Goal: Task Accomplishment & Management: Manage account settings

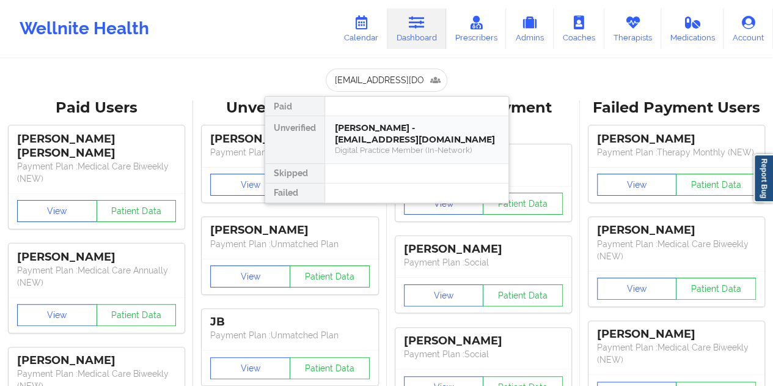
click at [408, 136] on div "[PERSON_NAME] - [EMAIL_ADDRESS][DOMAIN_NAME]" at bounding box center [417, 133] width 164 height 23
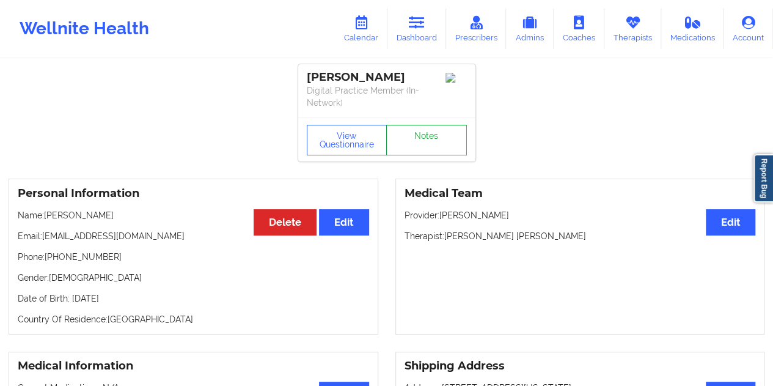
click at [428, 131] on link "Notes" at bounding box center [426, 140] width 81 height 31
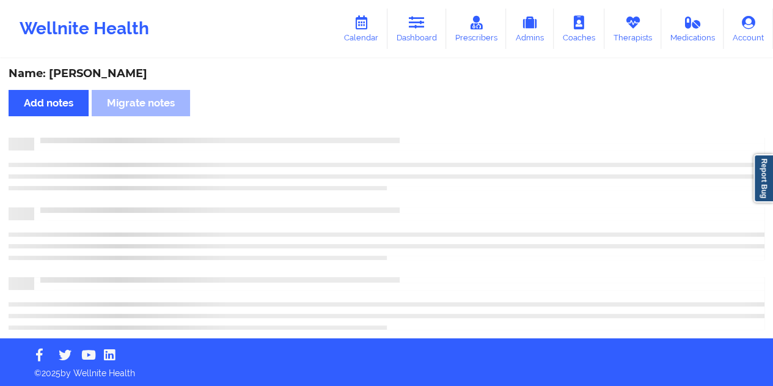
click at [116, 78] on div "Name: [PERSON_NAME]" at bounding box center [387, 74] width 756 height 14
copy div "[PERSON_NAME]"
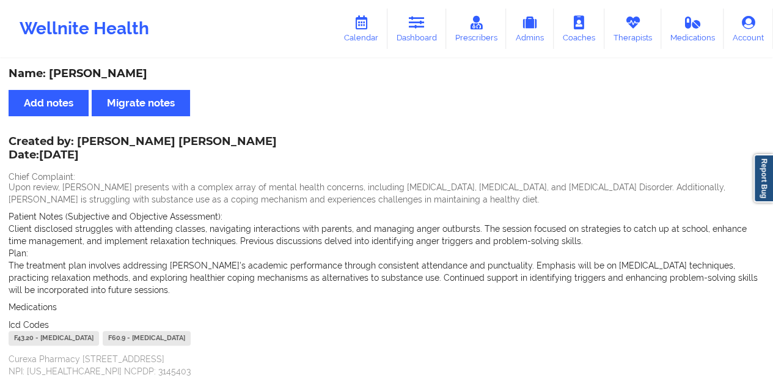
click at [494, 125] on div "Name: [PERSON_NAME] Add notes Migrate notes Created by: [PERSON_NAME] [PERSON_N…" at bounding box center [386, 384] width 773 height 649
click at [119, 73] on div "Name: [PERSON_NAME]" at bounding box center [387, 74] width 756 height 14
copy div "[PERSON_NAME]"
drag, startPoint x: 206, startPoint y: 141, endPoint x: 79, endPoint y: 138, distance: 126.6
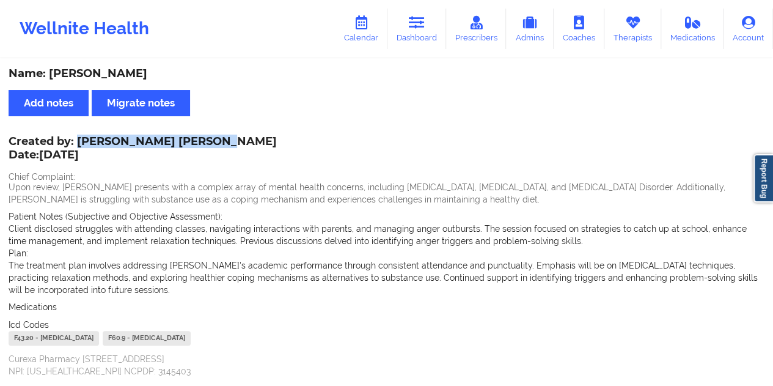
click at [79, 138] on div "Created by: [PERSON_NAME] [PERSON_NAME] Date: [DATE]" at bounding box center [143, 149] width 268 height 28
copy div "[PERSON_NAME] [PERSON_NAME]"
drag, startPoint x: 421, startPoint y: 28, endPoint x: 412, endPoint y: 56, distance: 29.4
click at [421, 28] on icon at bounding box center [417, 22] width 16 height 13
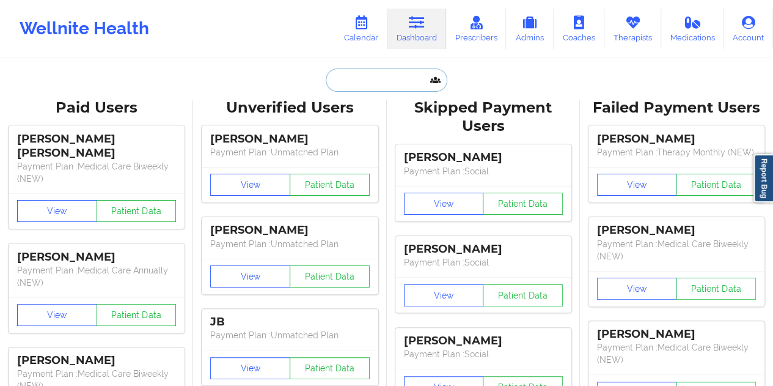
click at [375, 80] on input "text" at bounding box center [386, 79] width 121 height 23
paste input "[EMAIL_ADDRESS][DOMAIN_NAME]"
type input "[EMAIL_ADDRESS][DOMAIN_NAME]"
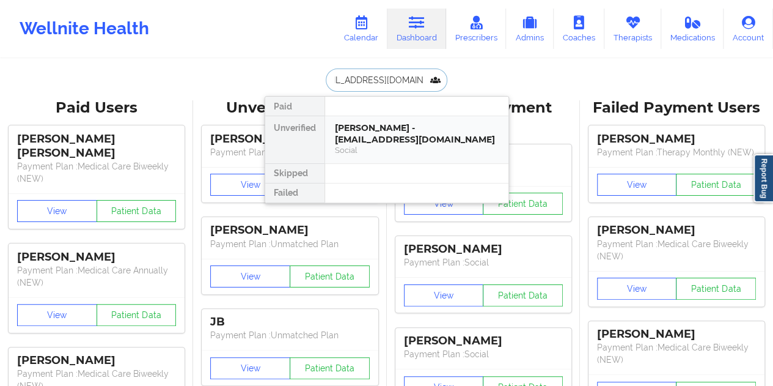
click at [396, 141] on div "[PERSON_NAME] - [EMAIL_ADDRESS][DOMAIN_NAME]" at bounding box center [417, 133] width 164 height 23
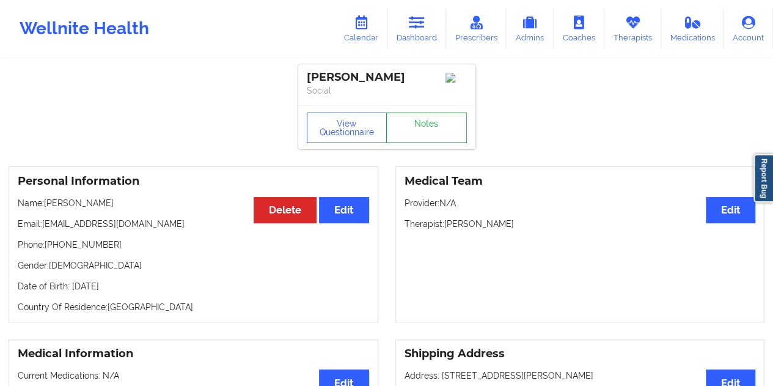
click at [421, 136] on link "Notes" at bounding box center [426, 127] width 81 height 31
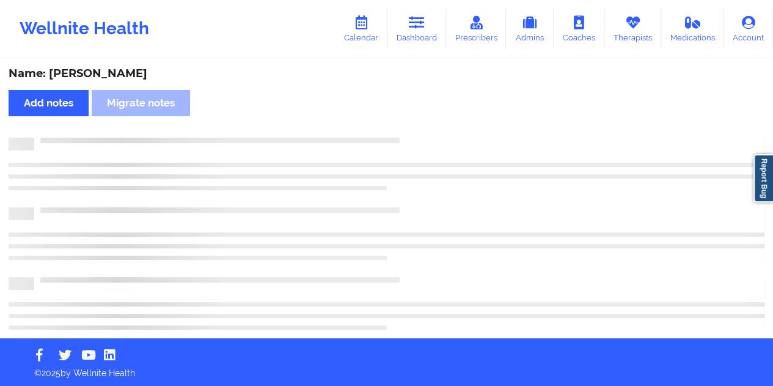
click at [122, 72] on div "Name: [PERSON_NAME]" at bounding box center [387, 74] width 756 height 14
copy div "[PERSON_NAME]"
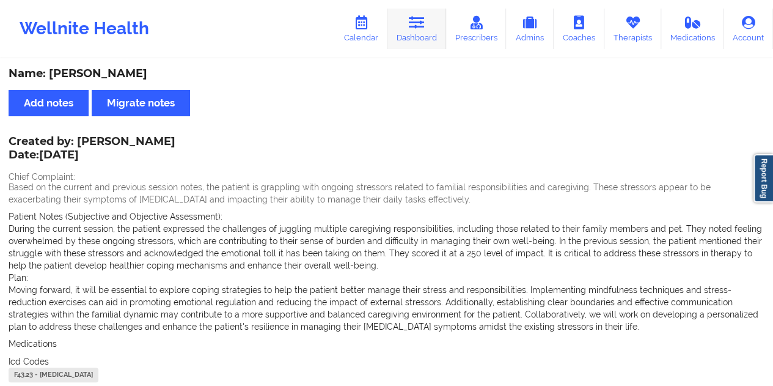
click at [435, 42] on link "Dashboard" at bounding box center [417, 29] width 59 height 40
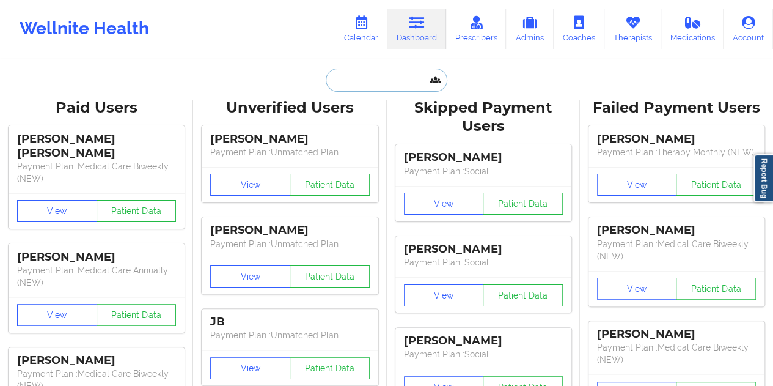
click at [369, 85] on input "text" at bounding box center [386, 79] width 121 height 23
paste input "[EMAIL_ADDRESS][DOMAIN_NAME]"
type input "[EMAIL_ADDRESS][DOMAIN_NAME]"
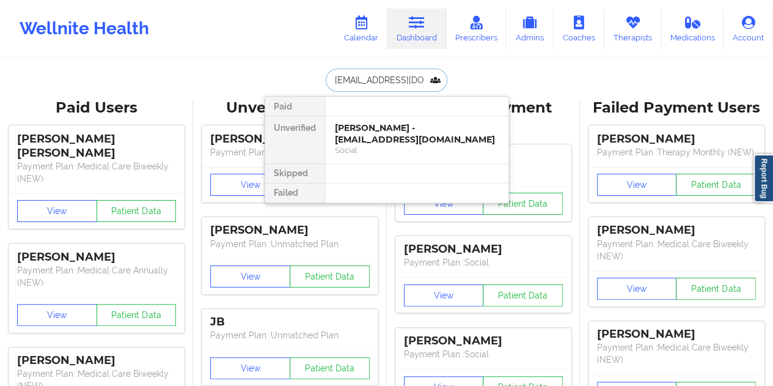
scroll to position [0, 2]
click at [414, 139] on div "[PERSON_NAME] - [EMAIL_ADDRESS][DOMAIN_NAME]" at bounding box center [417, 133] width 164 height 23
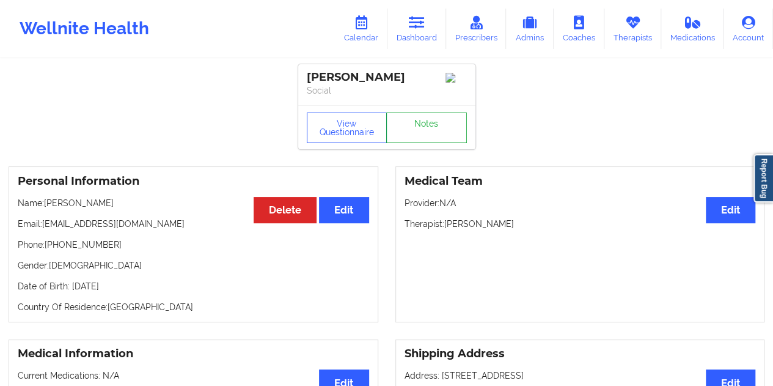
click at [433, 135] on link "Notes" at bounding box center [426, 127] width 81 height 31
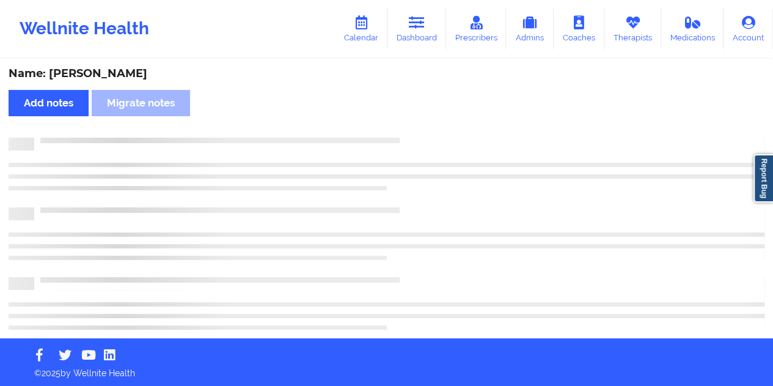
click at [101, 76] on div "Name: [PERSON_NAME]" at bounding box center [387, 74] width 756 height 14
copy div "rounds"
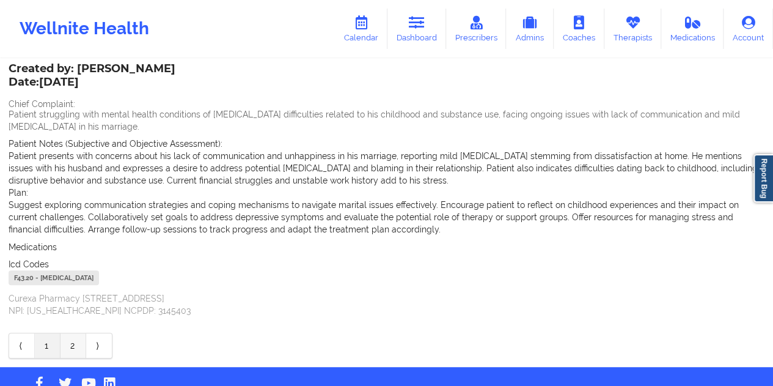
click at [78, 348] on link "2" at bounding box center [74, 345] width 26 height 24
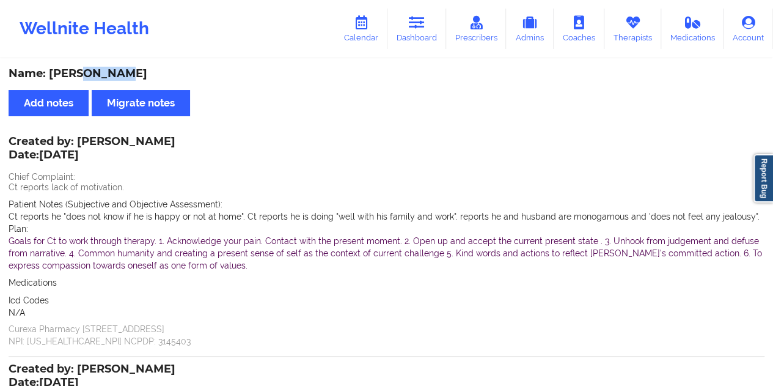
click at [126, 77] on div "Name: [PERSON_NAME]" at bounding box center [387, 74] width 756 height 14
click at [125, 72] on div "Name: [PERSON_NAME]" at bounding box center [387, 74] width 756 height 14
click at [370, 36] on link "Calendar" at bounding box center [361, 29] width 53 height 40
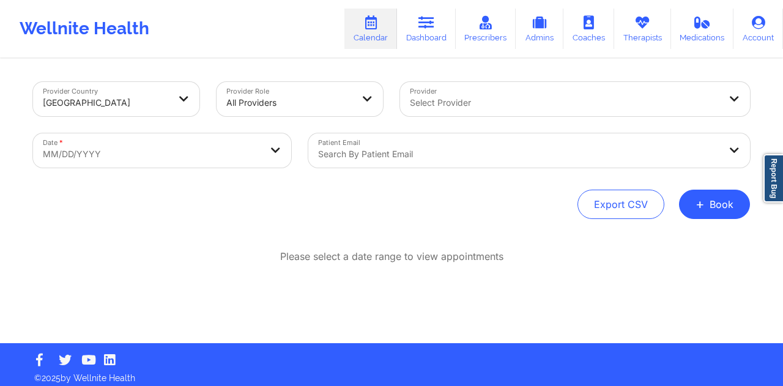
select select "2025-8"
select select "2025-9"
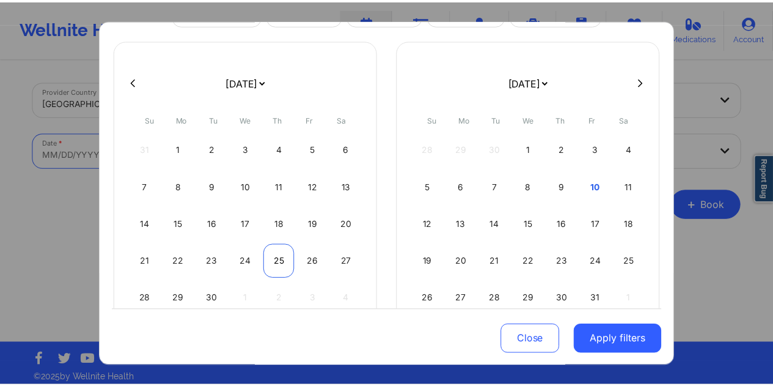
scroll to position [104, 0]
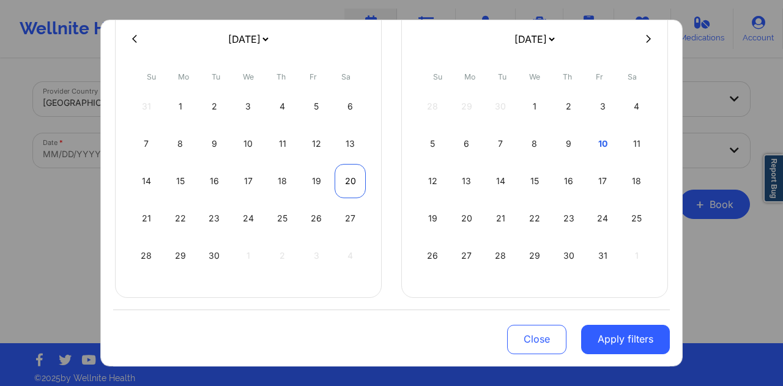
click at [342, 185] on div "20" at bounding box center [349, 181] width 31 height 34
select select "2025-8"
select select "2025-9"
select select "2025-8"
select select "2025-9"
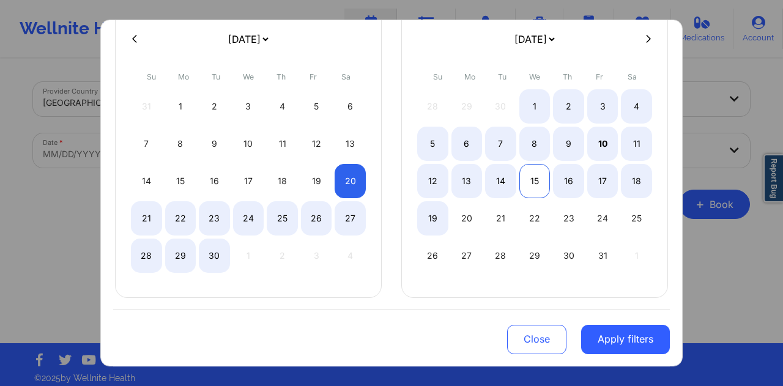
select select "2025-8"
select select "2025-9"
select select "2025-8"
select select "2025-9"
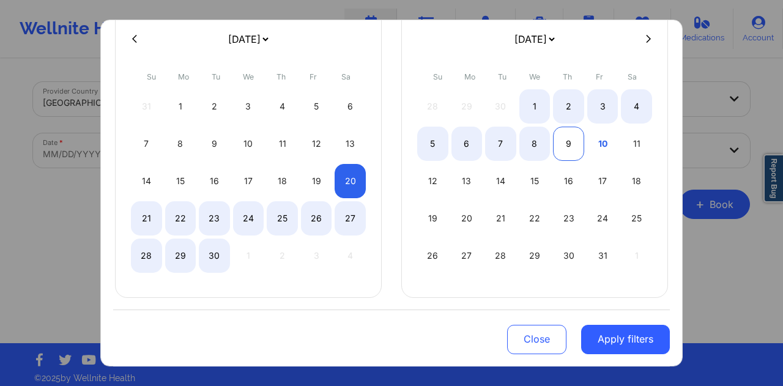
select select "2025-8"
select select "2025-9"
select select "2025-8"
select select "2025-9"
click at [593, 142] on div "10" at bounding box center [602, 144] width 31 height 34
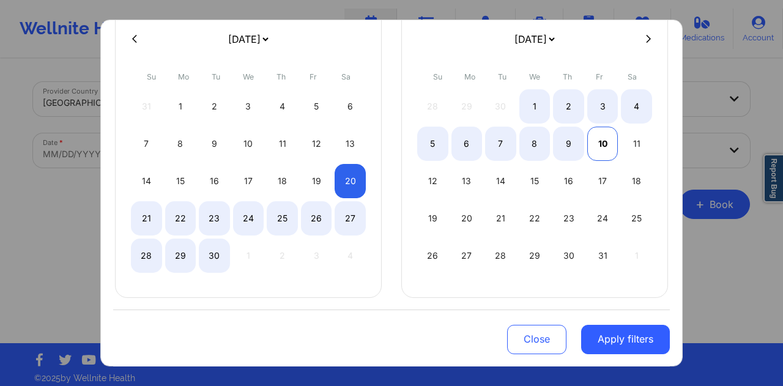
select select "2025-8"
select select "2025-9"
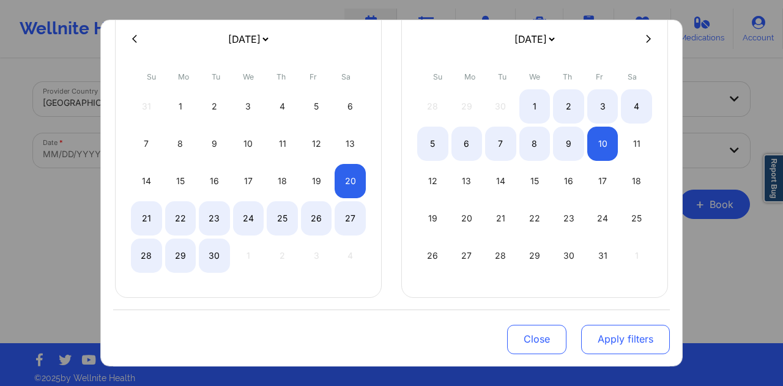
click at [613, 339] on button "Apply filters" at bounding box center [625, 338] width 89 height 29
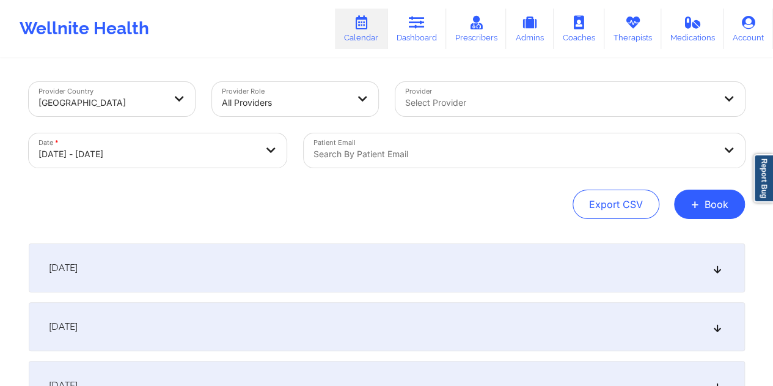
click at [373, 155] on div at bounding box center [514, 154] width 401 height 15
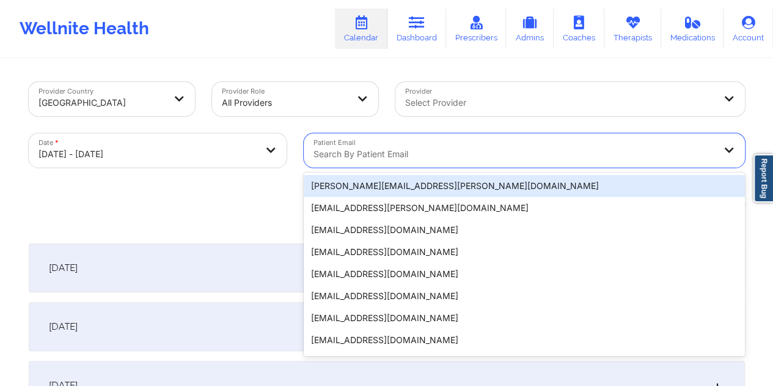
paste input "[EMAIL_ADDRESS][DOMAIN_NAME]"
type input "[EMAIL_ADDRESS][DOMAIN_NAME]"
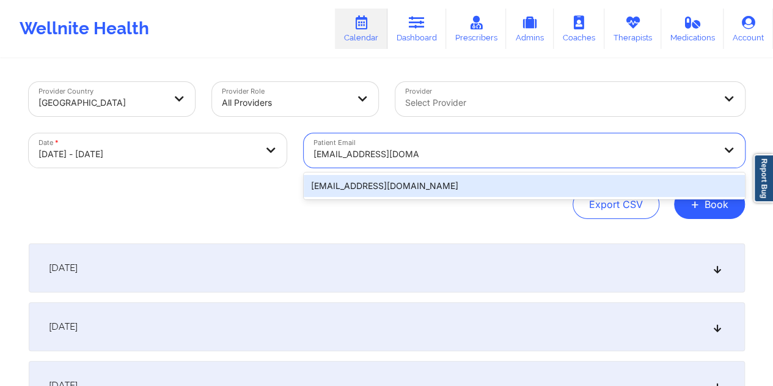
click at [392, 186] on div "[EMAIL_ADDRESS][DOMAIN_NAME]" at bounding box center [524, 186] width 441 height 22
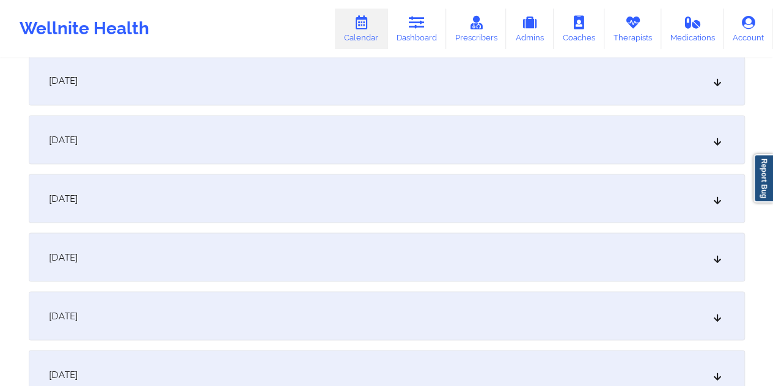
scroll to position [1162, 0]
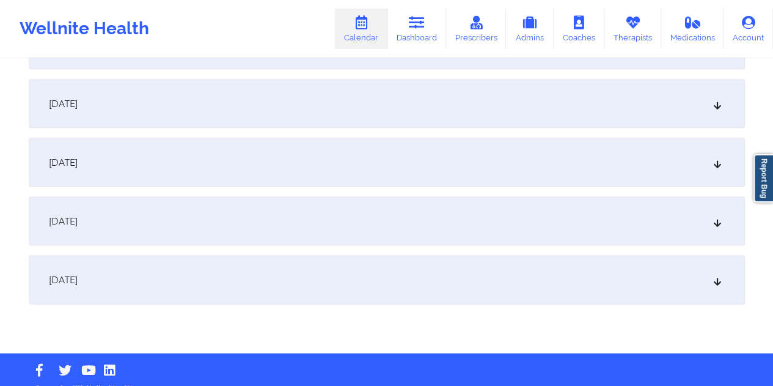
click at [254, 289] on div "[DATE]" at bounding box center [387, 280] width 716 height 49
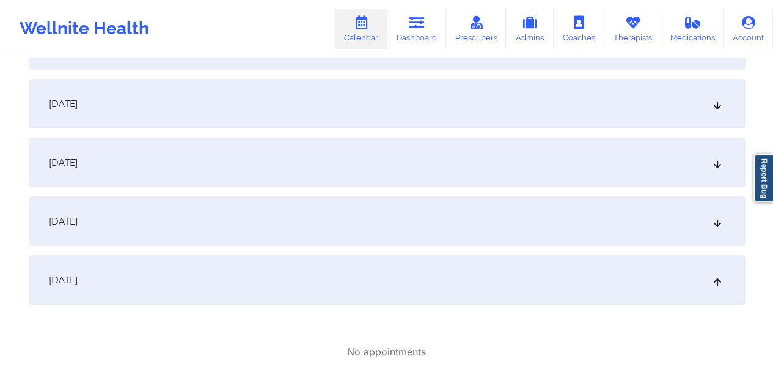
click at [273, 229] on div "[DATE]" at bounding box center [387, 221] width 716 height 49
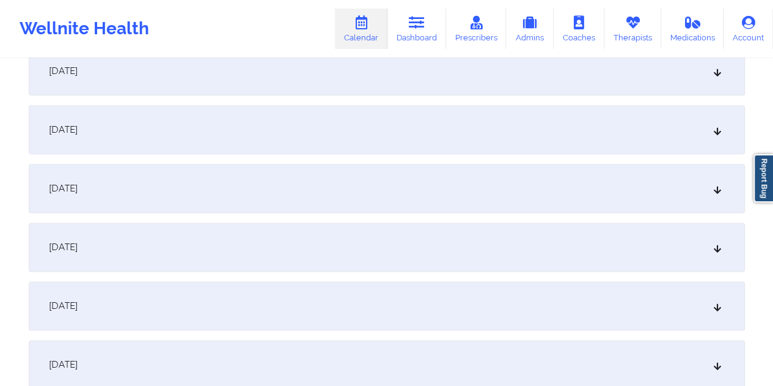
scroll to position [550, 0]
click at [229, 138] on div "[DATE]" at bounding box center [387, 128] width 716 height 49
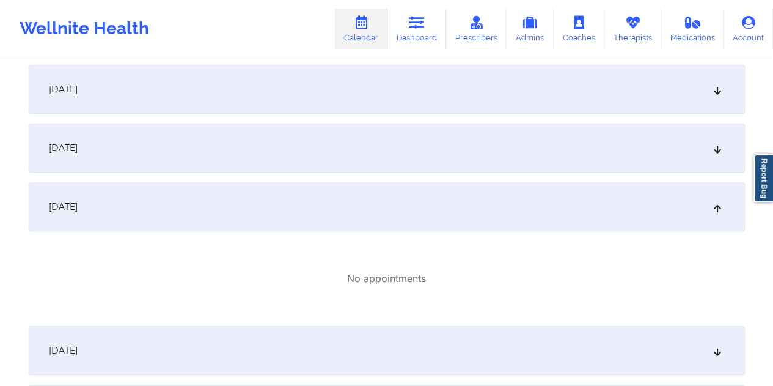
scroll to position [367, 0]
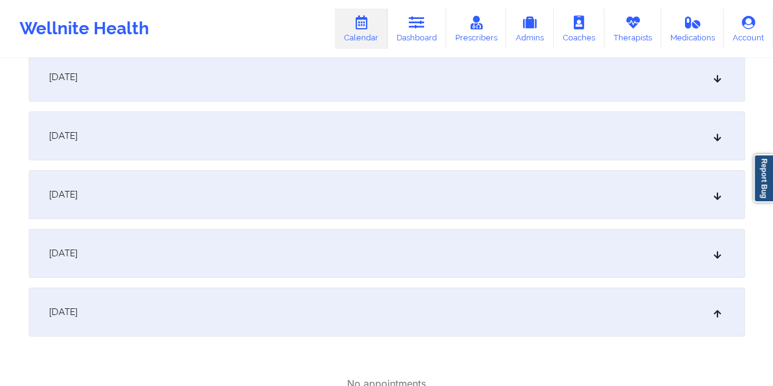
click at [284, 256] on div "[DATE]" at bounding box center [387, 253] width 716 height 49
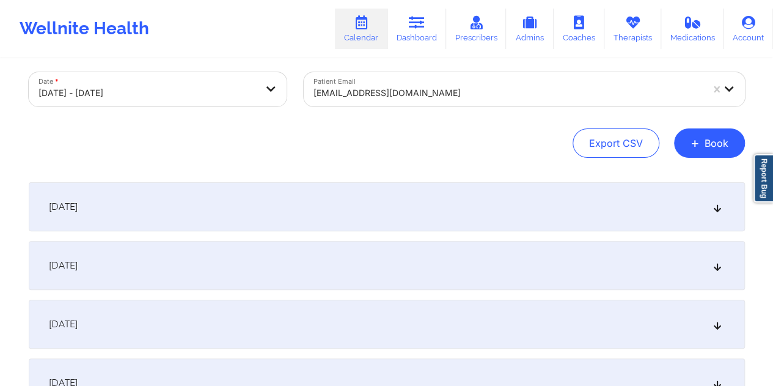
scroll to position [61, 0]
click at [241, 206] on div "[DATE]" at bounding box center [387, 206] width 716 height 49
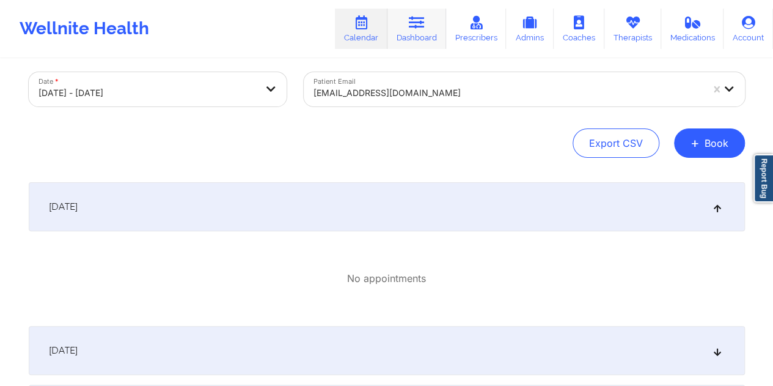
click at [422, 34] on link "Dashboard" at bounding box center [417, 29] width 59 height 40
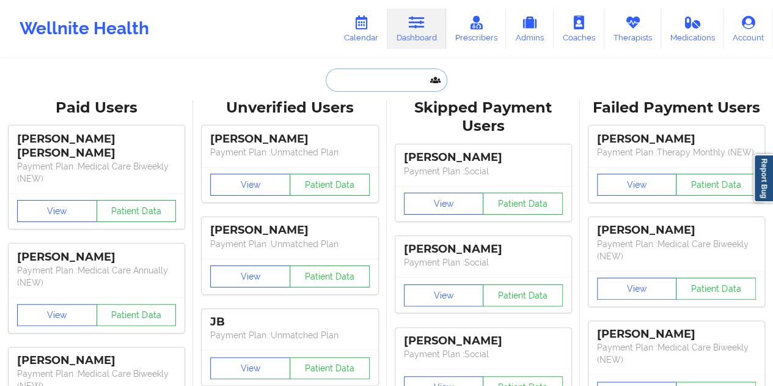
click at [372, 88] on input "text" at bounding box center [386, 79] width 121 height 23
paste input "[EMAIL_ADDRESS][DOMAIN_NAME]"
type input "[EMAIL_ADDRESS][DOMAIN_NAME]"
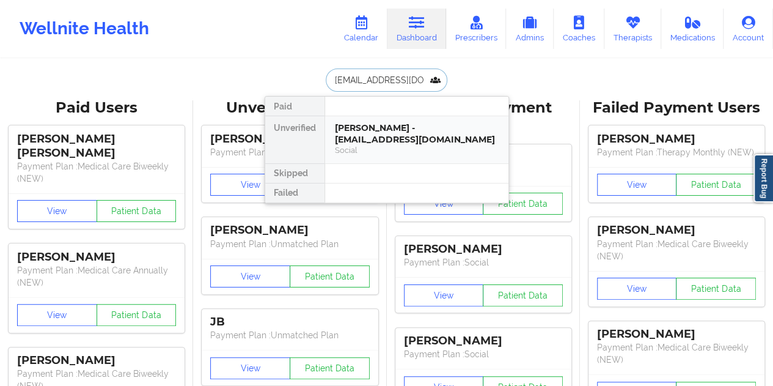
click at [411, 138] on div "[PERSON_NAME] - [EMAIL_ADDRESS][DOMAIN_NAME]" at bounding box center [417, 133] width 164 height 23
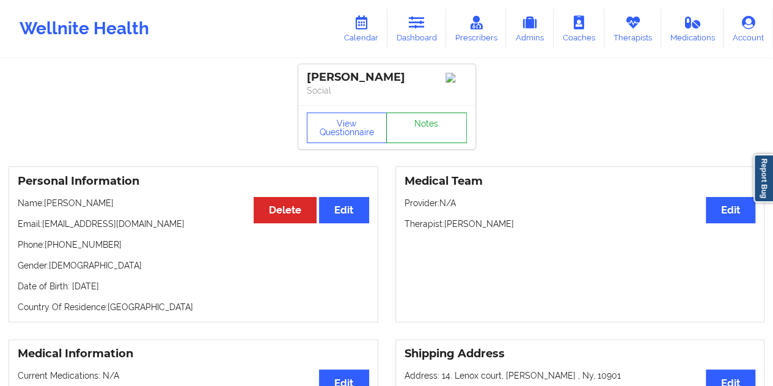
click at [433, 128] on link "Notes" at bounding box center [426, 127] width 81 height 31
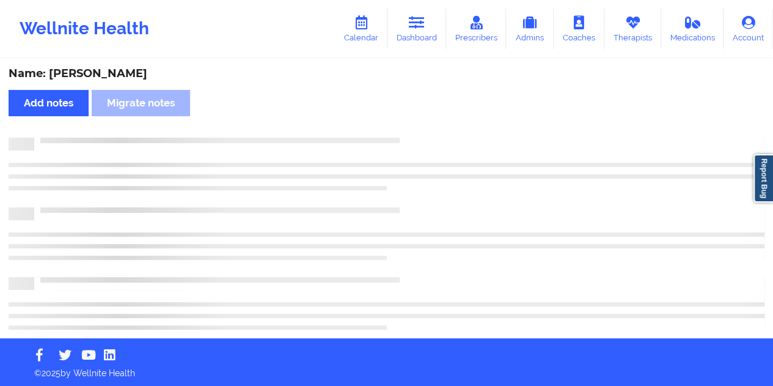
click at [98, 75] on div "Name: [PERSON_NAME]" at bounding box center [387, 74] width 756 height 14
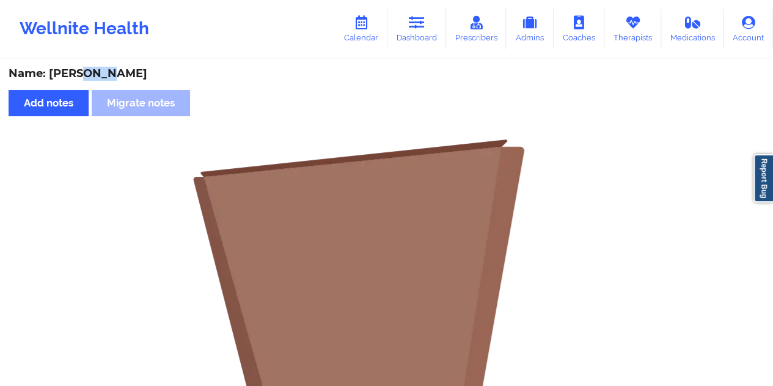
click at [98, 75] on div "Name: [PERSON_NAME]" at bounding box center [387, 74] width 756 height 14
copy div "patt"
click at [419, 32] on link "Dashboard" at bounding box center [417, 29] width 59 height 40
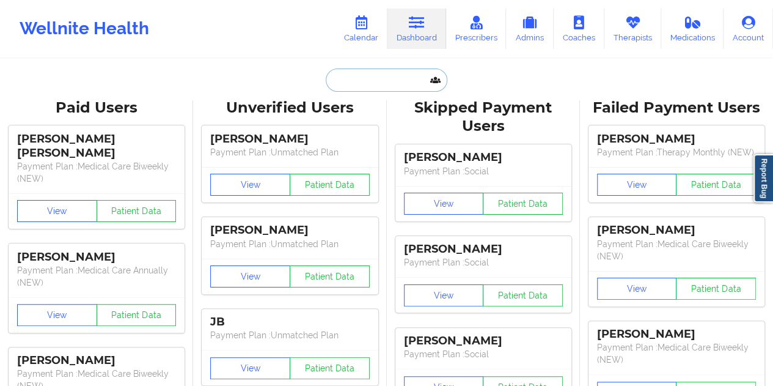
click at [378, 83] on input "text" at bounding box center [386, 79] width 121 height 23
paste input "[EMAIL_ADDRESS][DOMAIN_NAME]"
type input "[EMAIL_ADDRESS][DOMAIN_NAME]"
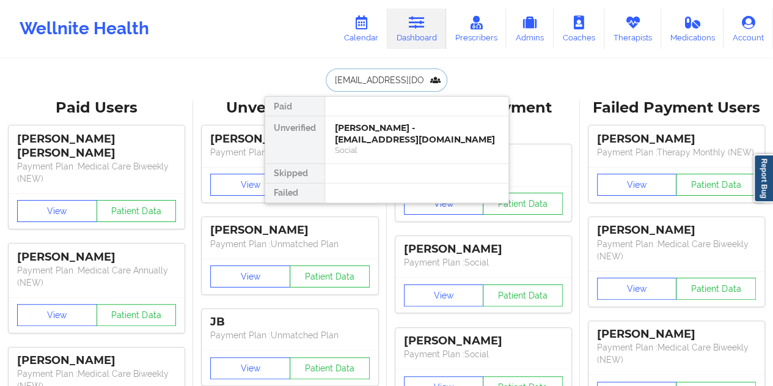
scroll to position [0, 22]
click at [414, 145] on div "[PERSON_NAME] - [EMAIL_ADDRESS][DOMAIN_NAME] Social" at bounding box center [417, 139] width 164 height 34
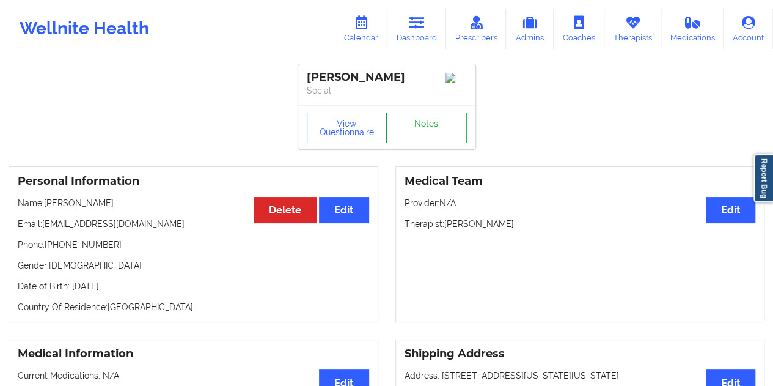
click at [418, 131] on link "Notes" at bounding box center [426, 127] width 81 height 31
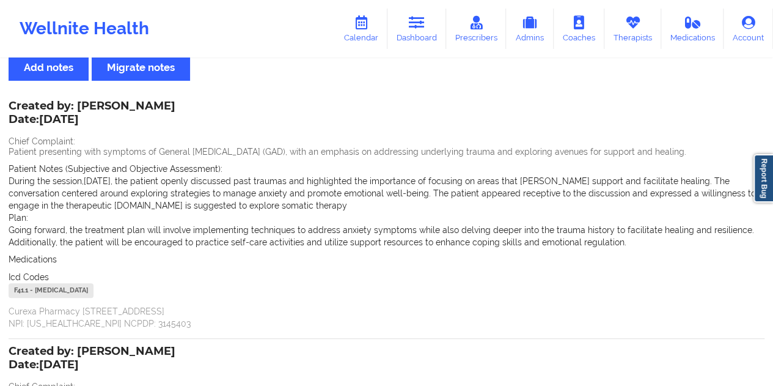
scroll to position [61, 0]
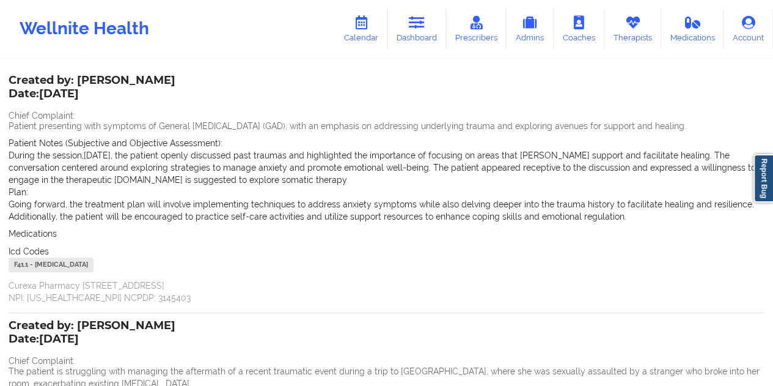
drag, startPoint x: 414, startPoint y: 41, endPoint x: 410, endPoint y: 53, distance: 12.4
click at [414, 41] on link "Dashboard" at bounding box center [417, 29] width 59 height 40
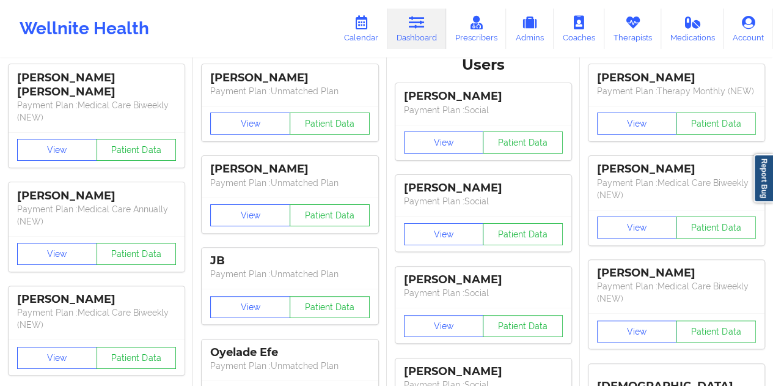
click at [368, 78] on div "[PERSON_NAME]" at bounding box center [289, 78] width 159 height 14
click at [414, 32] on link "Dashboard" at bounding box center [417, 29] width 59 height 40
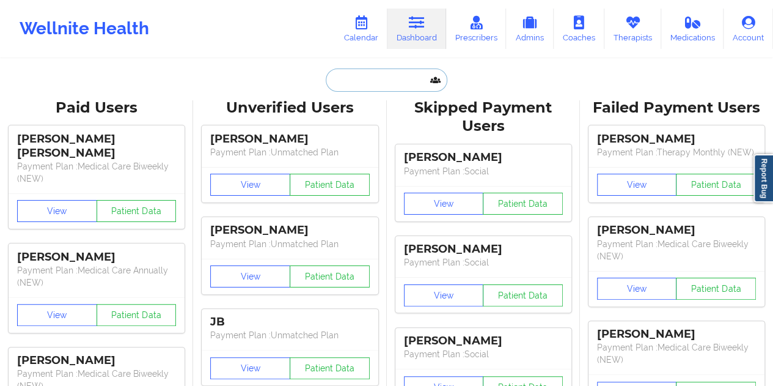
click at [360, 89] on input "text" at bounding box center [386, 79] width 121 height 23
paste input "[EMAIL_ADDRESS][DOMAIN_NAME]"
type input "[EMAIL_ADDRESS][DOMAIN_NAME]"
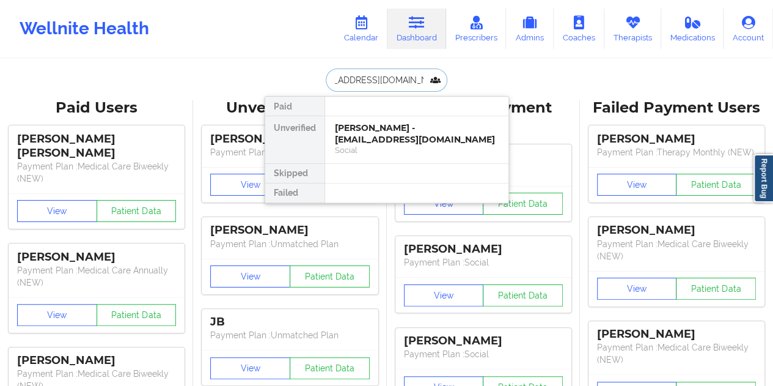
click at [372, 133] on div "[PERSON_NAME] - [EMAIL_ADDRESS][DOMAIN_NAME]" at bounding box center [417, 133] width 164 height 23
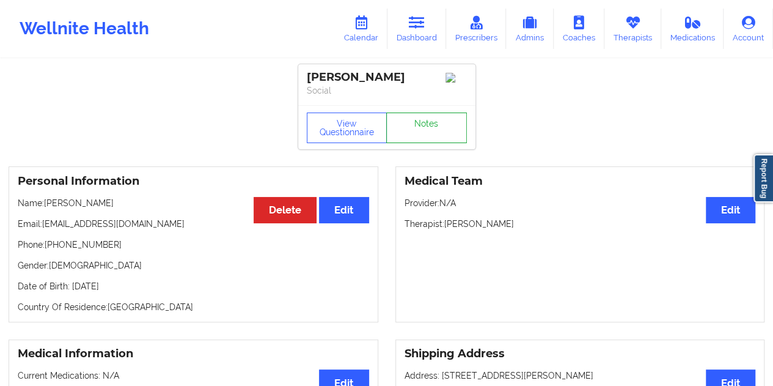
click at [428, 130] on link "Notes" at bounding box center [426, 127] width 81 height 31
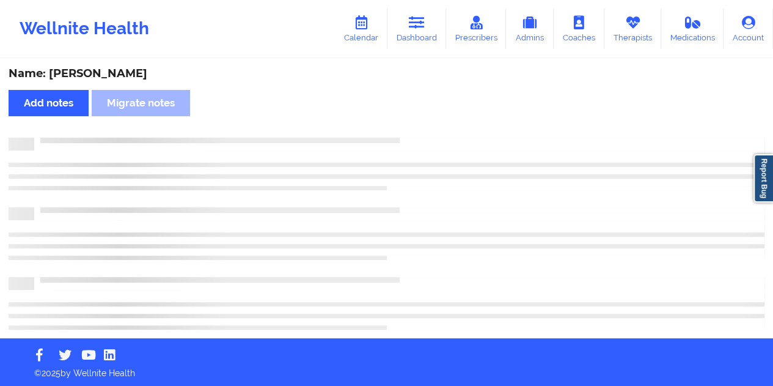
click at [106, 70] on div "Name: [PERSON_NAME]" at bounding box center [387, 74] width 756 height 14
copy div "[PERSON_NAME]"
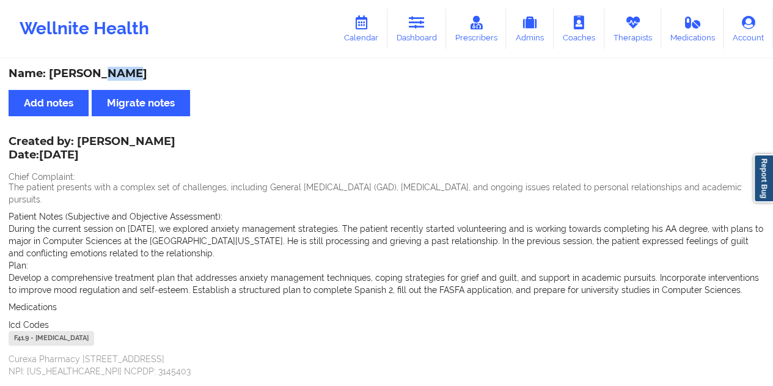
click at [413, 29] on icon at bounding box center [417, 22] width 16 height 13
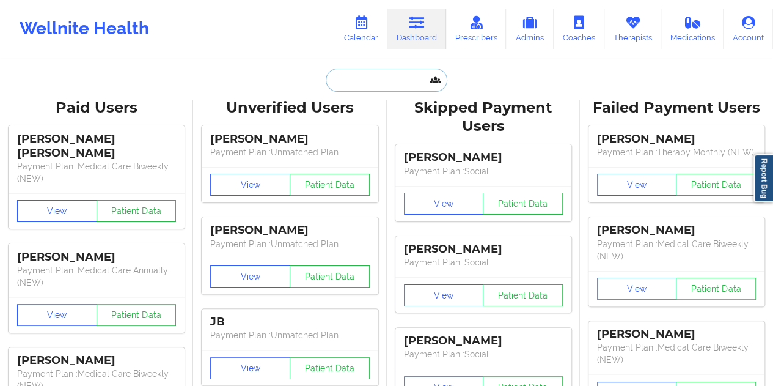
click at [379, 78] on input "text" at bounding box center [386, 79] width 121 height 23
paste input "[EMAIL_ADDRESS][DOMAIN_NAME]"
type input "[EMAIL_ADDRESS][DOMAIN_NAME]"
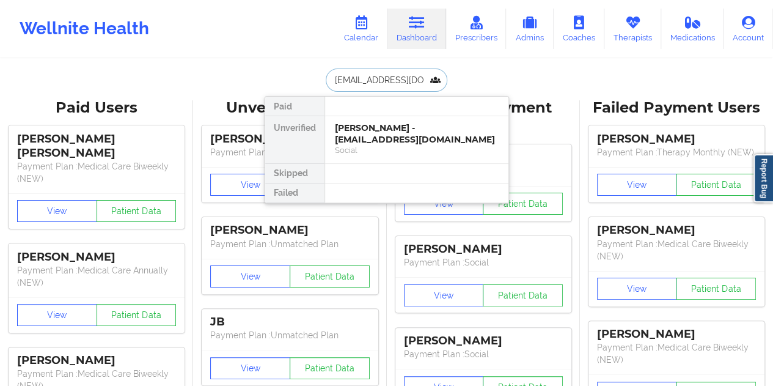
click at [382, 129] on div "[PERSON_NAME] - [EMAIL_ADDRESS][DOMAIN_NAME]" at bounding box center [417, 133] width 164 height 23
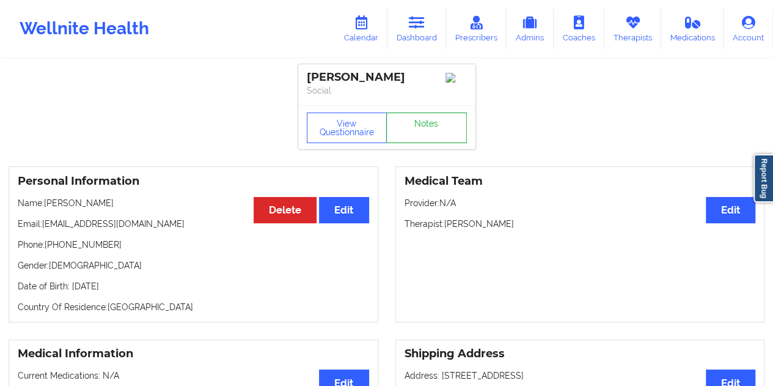
click at [444, 139] on link "Notes" at bounding box center [426, 127] width 81 height 31
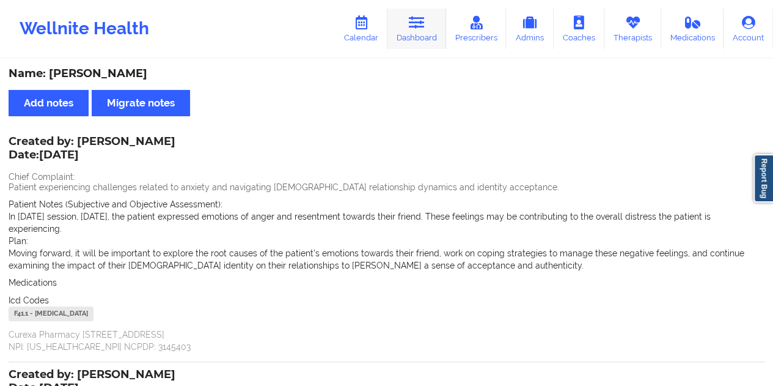
click at [422, 40] on link "Dashboard" at bounding box center [417, 29] width 59 height 40
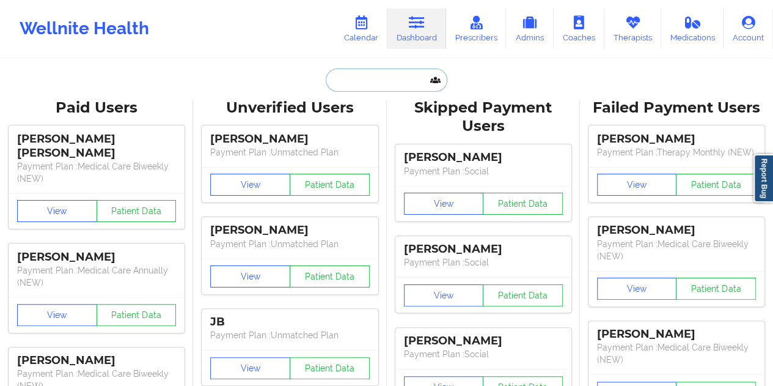
click at [380, 84] on input "text" at bounding box center [386, 79] width 121 height 23
paste input "[EMAIL_ADDRESS][DOMAIN_NAME]"
type input "[EMAIL_ADDRESS][DOMAIN_NAME]"
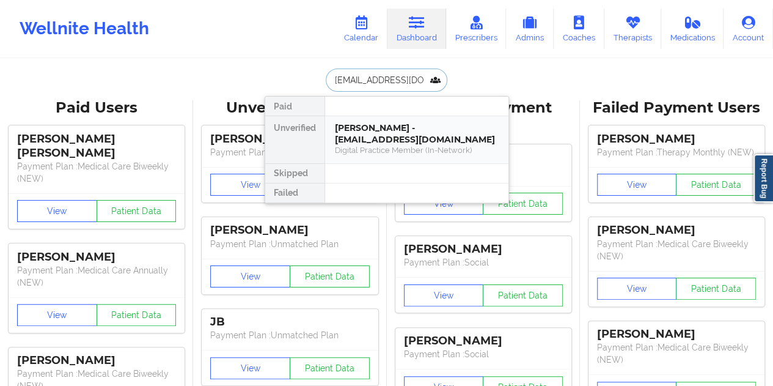
click at [383, 130] on div "[PERSON_NAME] - [EMAIL_ADDRESS][DOMAIN_NAME]" at bounding box center [417, 133] width 164 height 23
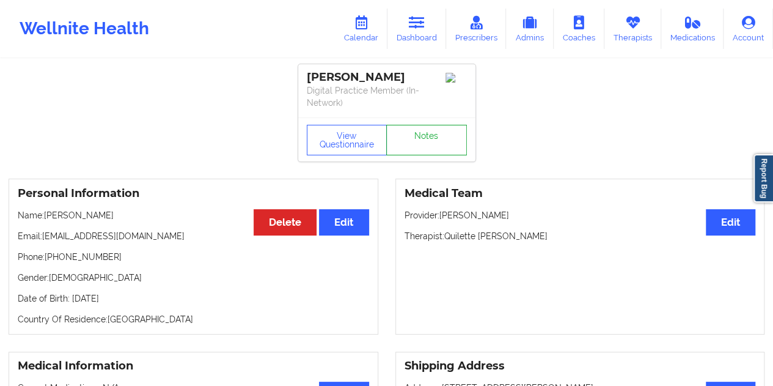
click at [420, 133] on link "Notes" at bounding box center [426, 140] width 81 height 31
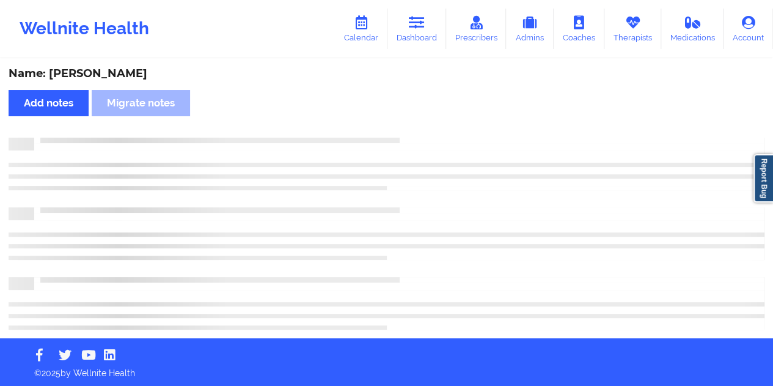
click at [98, 74] on div "Name: [PERSON_NAME]" at bounding box center [387, 74] width 756 height 14
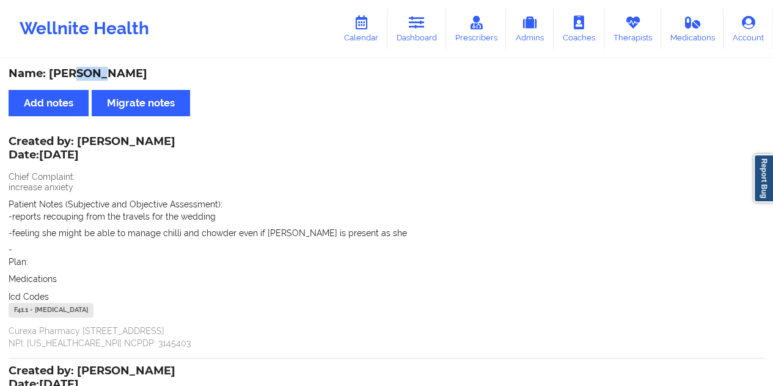
copy div "Watt"
click at [433, 50] on div "Wellnite Health Calendar Dashboard Prescribers Admins Coaches Therapists Medica…" at bounding box center [386, 28] width 773 height 49
click at [405, 32] on link "Dashboard" at bounding box center [417, 29] width 59 height 40
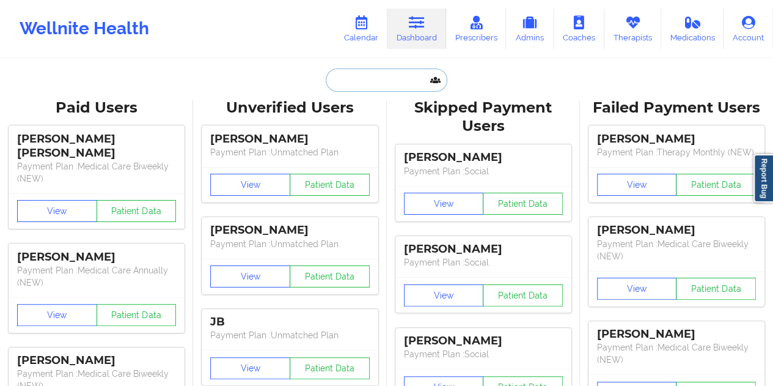
click at [380, 87] on input "text" at bounding box center [386, 79] width 121 height 23
paste input "[EMAIL_ADDRESS][DOMAIN_NAME]"
type input "[EMAIL_ADDRESS][DOMAIN_NAME]"
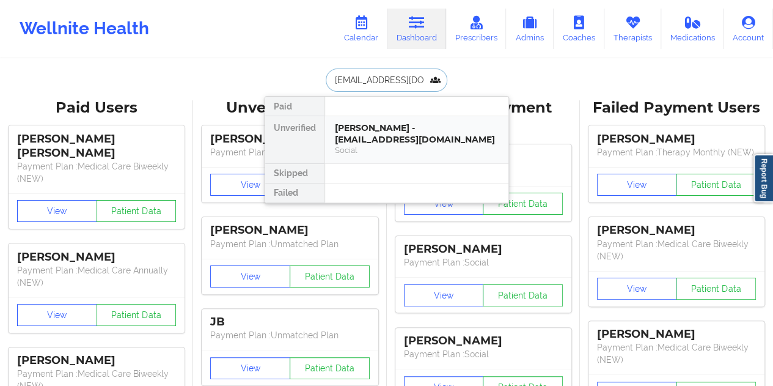
click at [405, 145] on div "Social" at bounding box center [417, 150] width 164 height 10
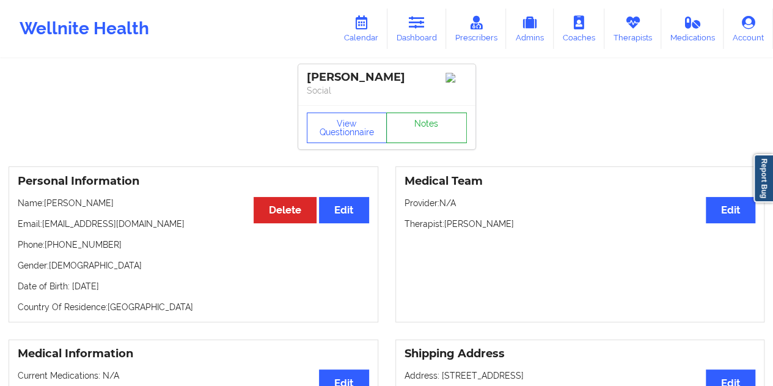
click at [428, 135] on link "Notes" at bounding box center [426, 127] width 81 height 31
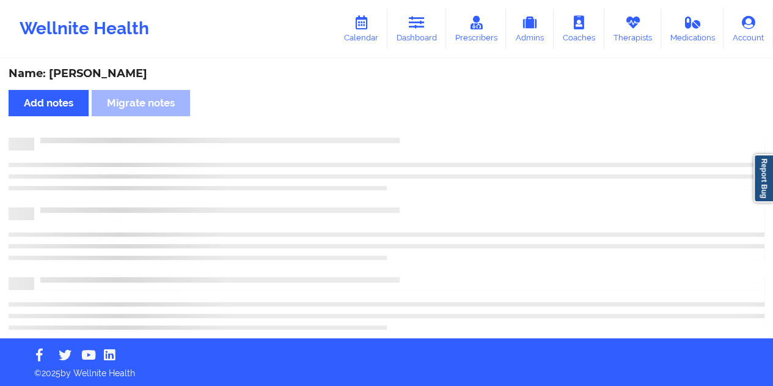
click at [97, 77] on div "Name: [PERSON_NAME]" at bounding box center [387, 74] width 756 height 14
copy div "[PERSON_NAME]"
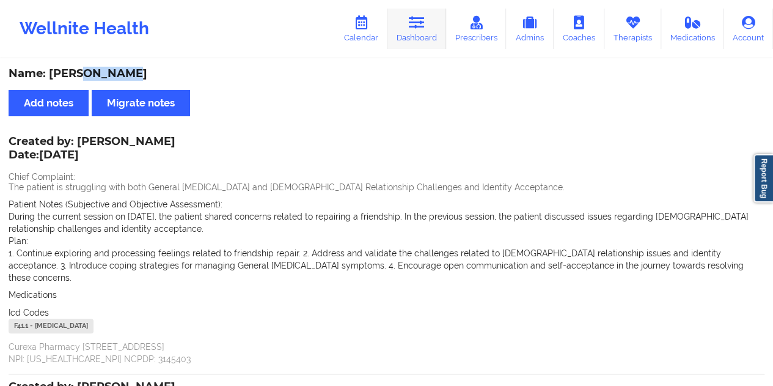
drag, startPoint x: 416, startPoint y: 30, endPoint x: 418, endPoint y: 39, distance: 8.6
click at [416, 31] on link "Dashboard" at bounding box center [417, 29] width 59 height 40
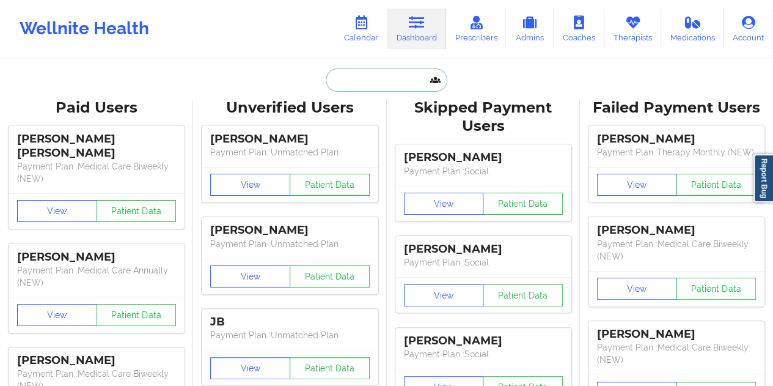
click at [359, 82] on input "text" at bounding box center [386, 79] width 121 height 23
paste input "[EMAIL_ADDRESS][DOMAIN_NAME]"
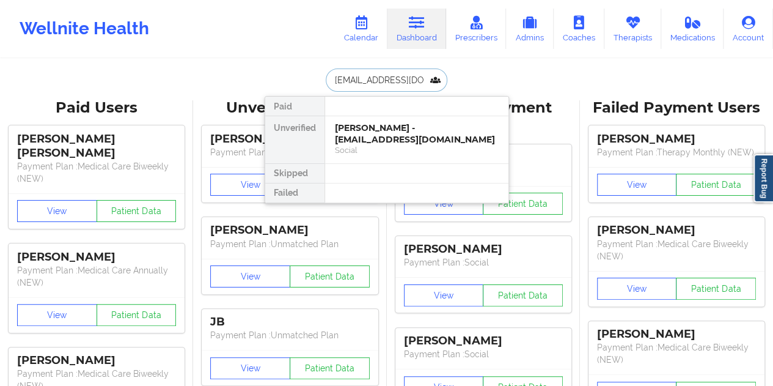
type input "[EMAIL_ADDRESS][DOMAIN_NAME]"
click at [391, 145] on div "Social" at bounding box center [417, 150] width 164 height 10
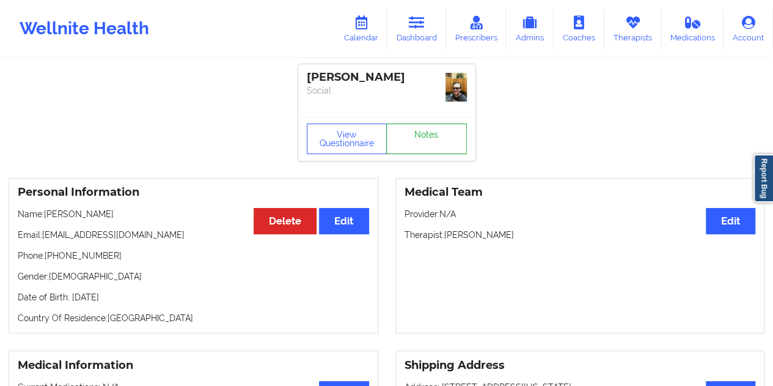
click at [417, 134] on link "Notes" at bounding box center [426, 138] width 81 height 31
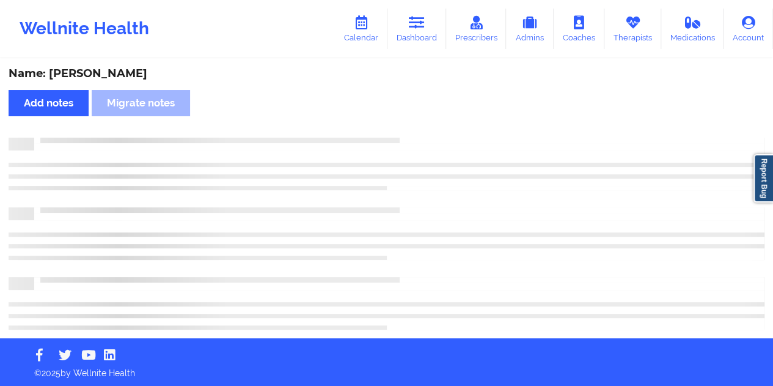
click at [94, 72] on div "Name: [PERSON_NAME]" at bounding box center [387, 74] width 756 height 14
copy div "Bass"
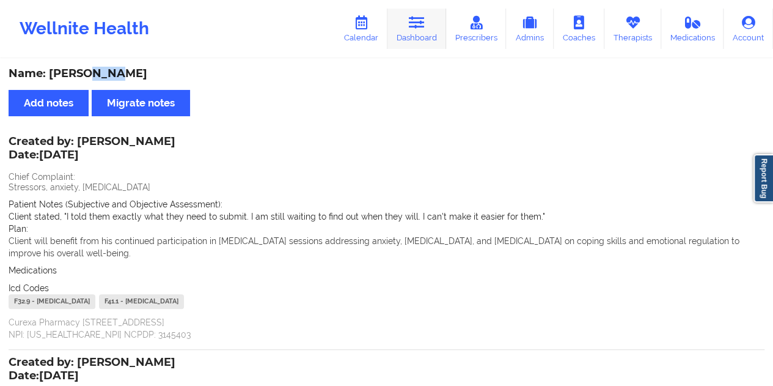
click at [416, 32] on link "Dashboard" at bounding box center [417, 29] width 59 height 40
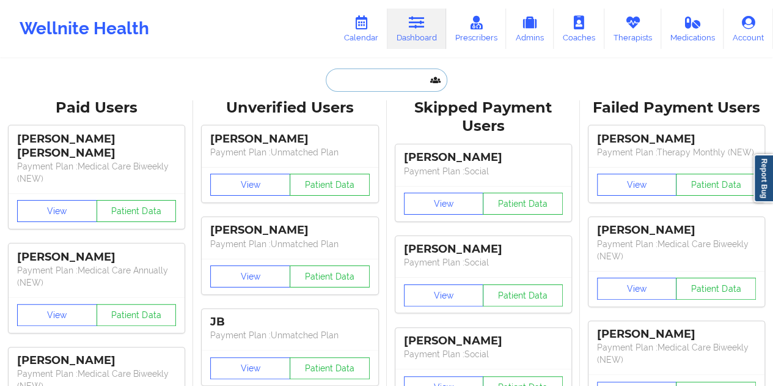
click at [369, 81] on input "text" at bounding box center [386, 79] width 121 height 23
paste input "[EMAIL_ADDRESS][DOMAIN_NAME]"
type input "[EMAIL_ADDRESS][DOMAIN_NAME]"
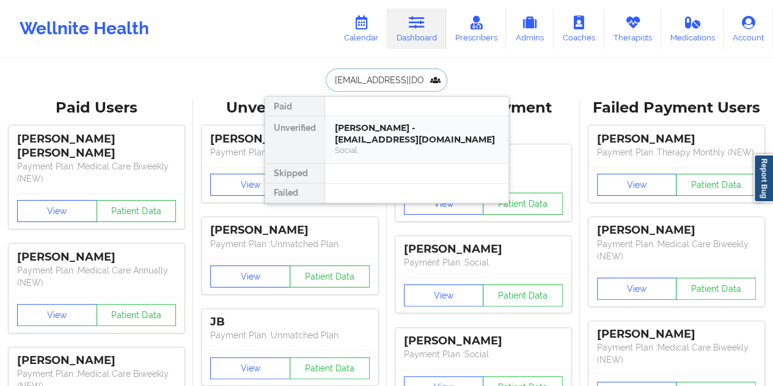
click at [379, 140] on div "[PERSON_NAME] - [EMAIL_ADDRESS][DOMAIN_NAME]" at bounding box center [417, 133] width 164 height 23
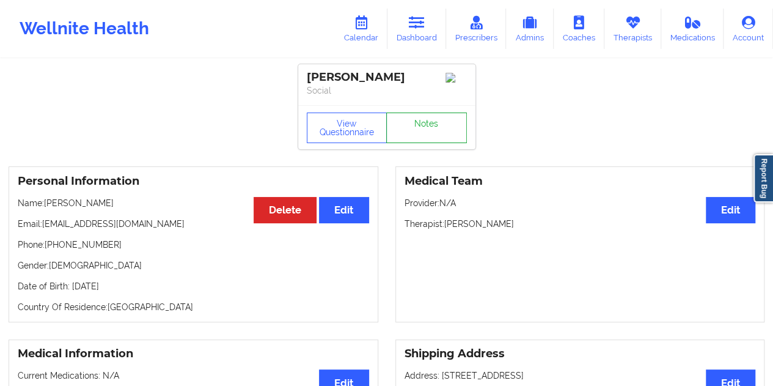
click at [430, 139] on link "Notes" at bounding box center [426, 127] width 81 height 31
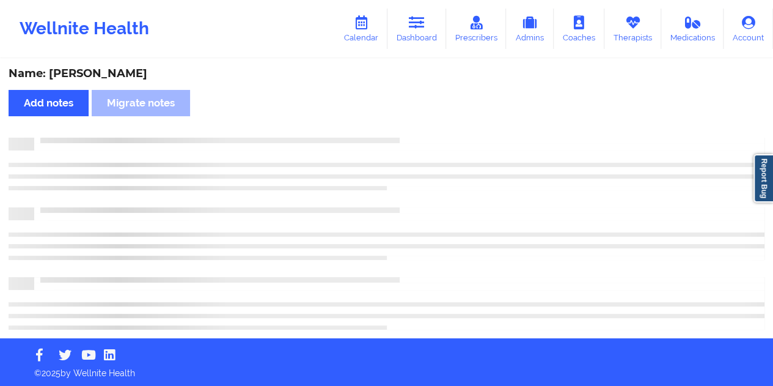
click at [128, 64] on div "Name: [PERSON_NAME] Add notes Migrate notes" at bounding box center [386, 199] width 773 height 278
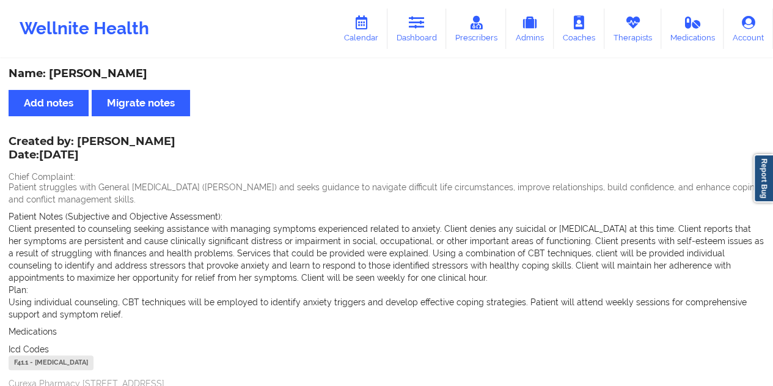
click at [128, 64] on div "Name: [PERSON_NAME] Add notes Migrate notes Created by: [PERSON_NAME] Date: [DA…" at bounding box center [386, 384] width 773 height 649
click at [414, 26] on icon at bounding box center [417, 22] width 16 height 13
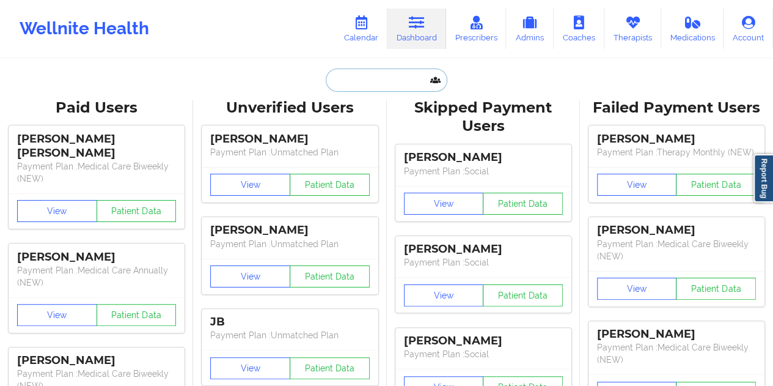
click at [390, 79] on input "text" at bounding box center [386, 79] width 121 height 23
paste input "[EMAIL_ADDRESS][DOMAIN_NAME]"
type input "[EMAIL_ADDRESS][DOMAIN_NAME]"
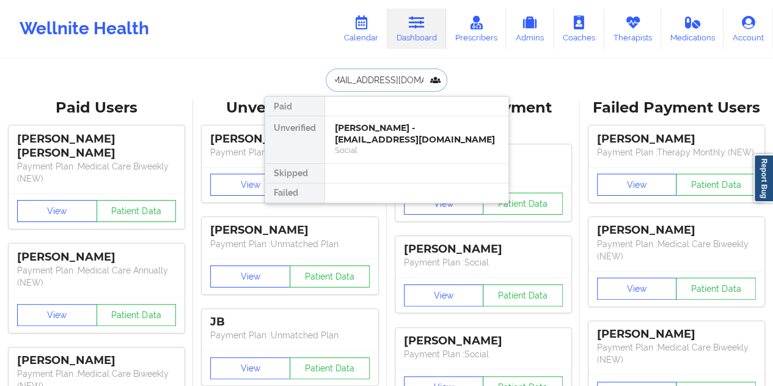
click at [399, 141] on div "[PERSON_NAME] - [EMAIL_ADDRESS][DOMAIN_NAME]" at bounding box center [417, 133] width 164 height 23
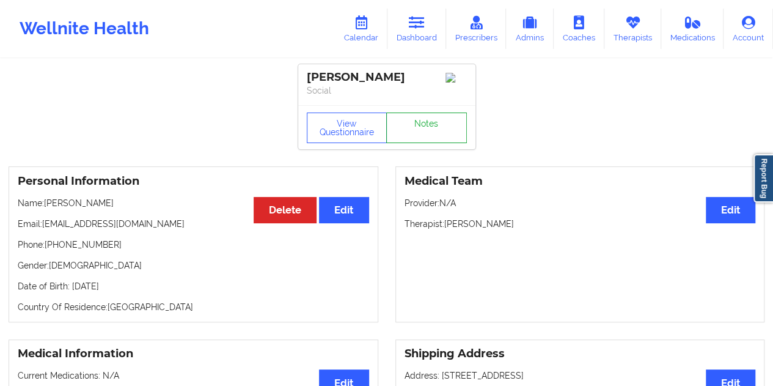
click at [426, 134] on link "Notes" at bounding box center [426, 127] width 81 height 31
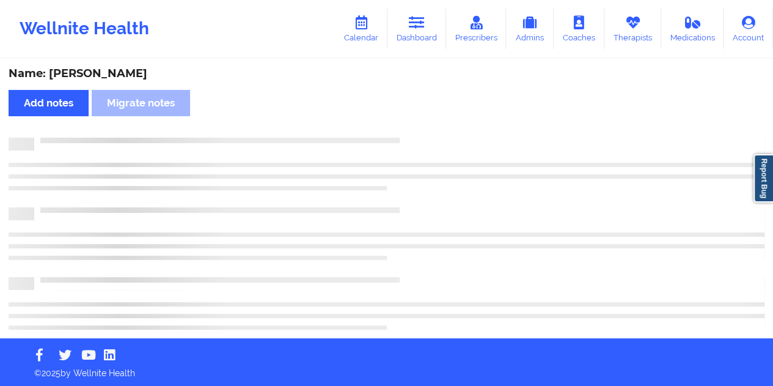
click at [114, 72] on div "Name: [PERSON_NAME]" at bounding box center [387, 74] width 756 height 14
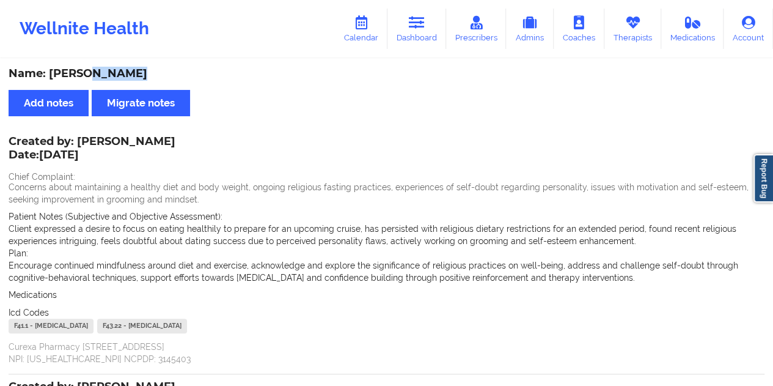
drag, startPoint x: 431, startPoint y: 31, endPoint x: 415, endPoint y: 54, distance: 27.6
click at [431, 31] on link "Dashboard" at bounding box center [417, 29] width 59 height 40
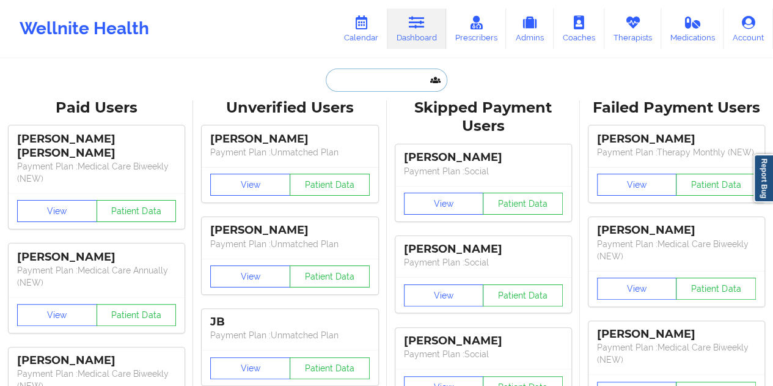
click at [368, 72] on input "text" at bounding box center [386, 79] width 121 height 23
paste input "[EMAIL_ADDRESS][DOMAIN_NAME]"
type input "[EMAIL_ADDRESS][DOMAIN_NAME]"
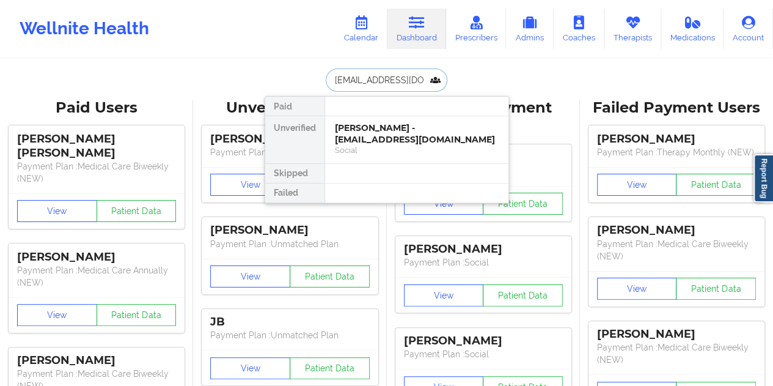
scroll to position [0, 4]
click at [410, 133] on div "[PERSON_NAME] - [EMAIL_ADDRESS][DOMAIN_NAME]" at bounding box center [417, 133] width 164 height 23
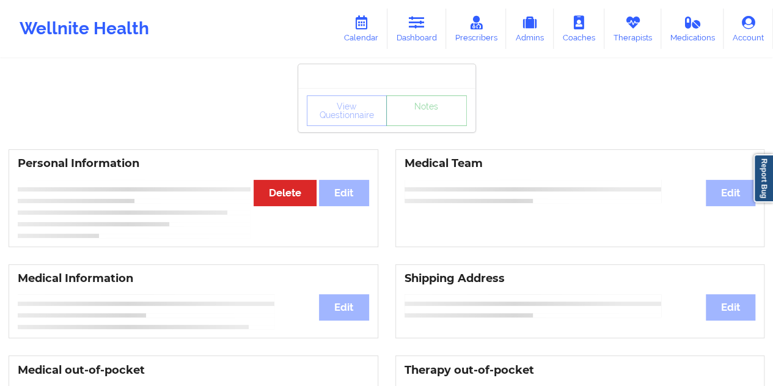
click at [422, 124] on link "Notes" at bounding box center [426, 110] width 81 height 31
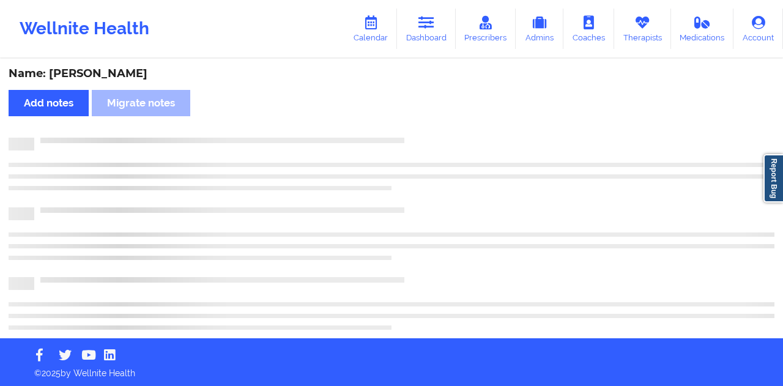
click at [120, 73] on div "Name: [PERSON_NAME]" at bounding box center [391, 74] width 765 height 14
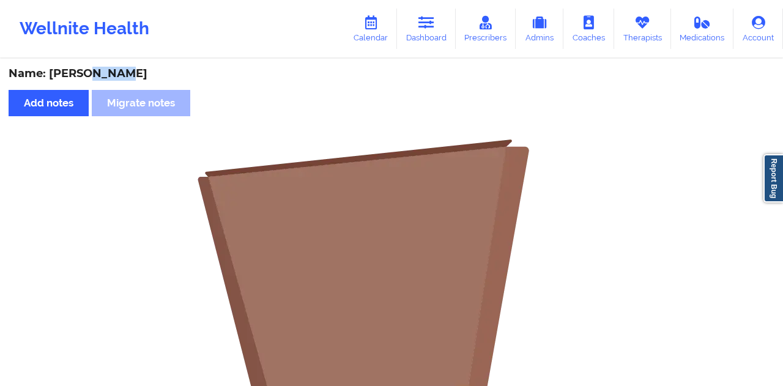
click at [120, 73] on div "Name: [PERSON_NAME]" at bounding box center [391, 74] width 765 height 14
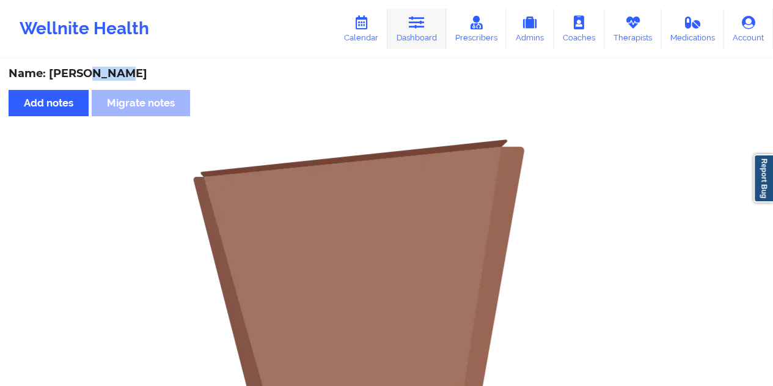
click at [406, 46] on link "Dashboard" at bounding box center [417, 29] width 59 height 40
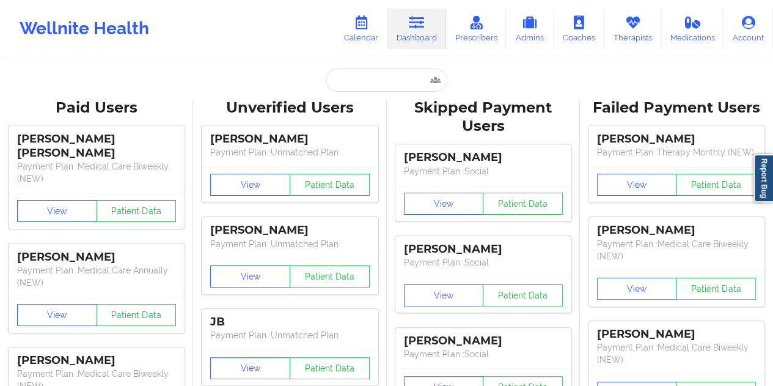
click at [377, 78] on input "text" at bounding box center [386, 79] width 121 height 23
paste input "[EMAIL_ADDRESS][DOMAIN_NAME]"
type input "[EMAIL_ADDRESS][DOMAIN_NAME]"
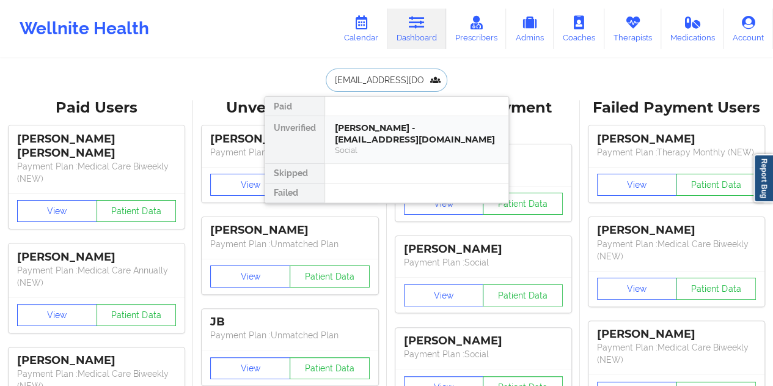
click at [399, 137] on div "[PERSON_NAME] - [EMAIL_ADDRESS][DOMAIN_NAME]" at bounding box center [417, 133] width 164 height 23
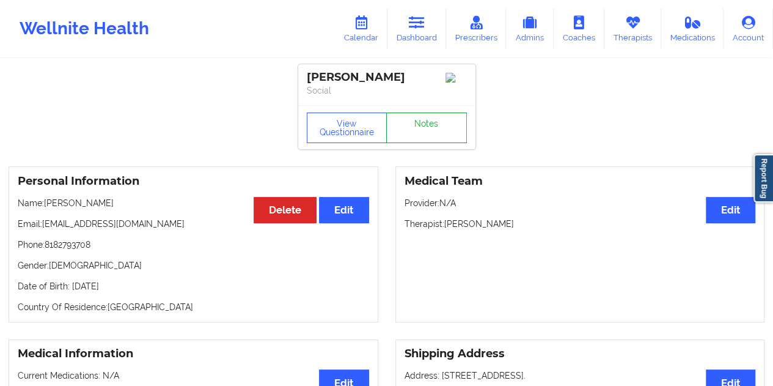
click at [423, 134] on link "Notes" at bounding box center [426, 127] width 81 height 31
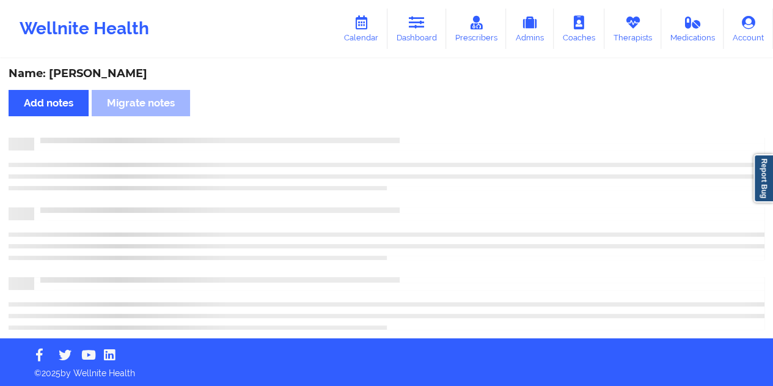
click at [133, 73] on div "Name: [PERSON_NAME]" at bounding box center [387, 74] width 756 height 14
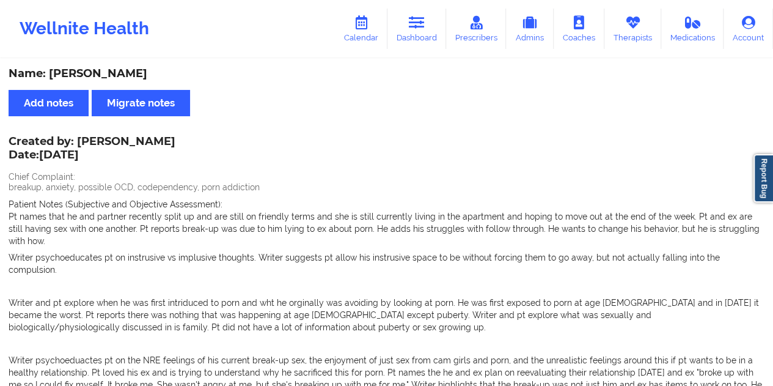
drag, startPoint x: 423, startPoint y: 32, endPoint x: 419, endPoint y: 55, distance: 23.0
click at [423, 32] on link "Dashboard" at bounding box center [417, 29] width 59 height 40
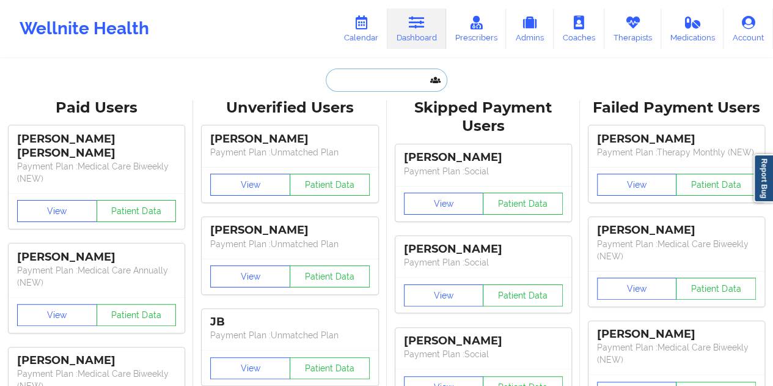
click at [395, 75] on input "text" at bounding box center [386, 79] width 121 height 23
paste input "[EMAIL_ADDRESS][DOMAIN_NAME]"
type input "[EMAIL_ADDRESS][DOMAIN_NAME]"
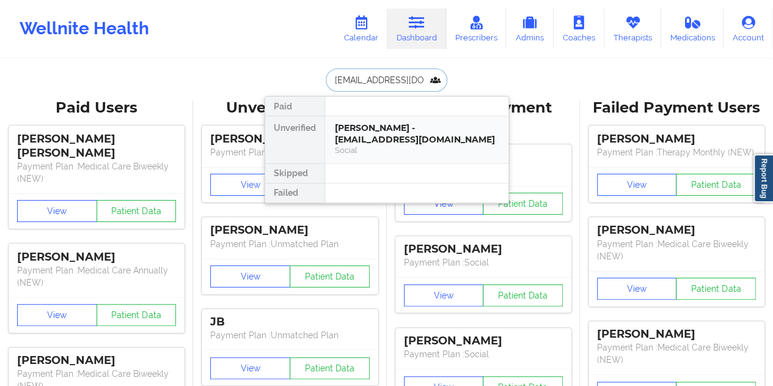
click at [403, 138] on div "[PERSON_NAME] - [EMAIL_ADDRESS][DOMAIN_NAME]" at bounding box center [417, 133] width 164 height 23
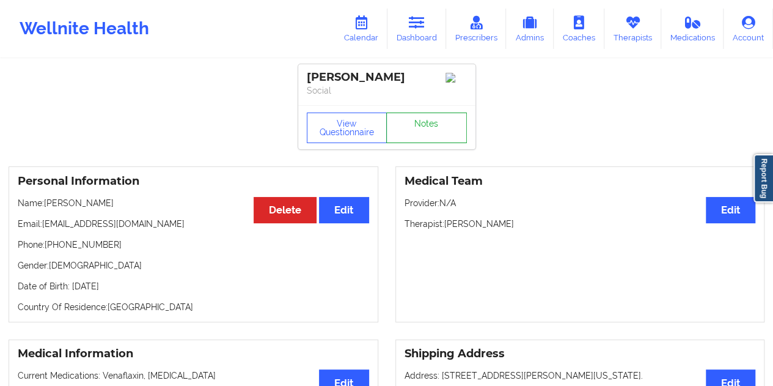
click at [438, 120] on link "Notes" at bounding box center [426, 127] width 81 height 31
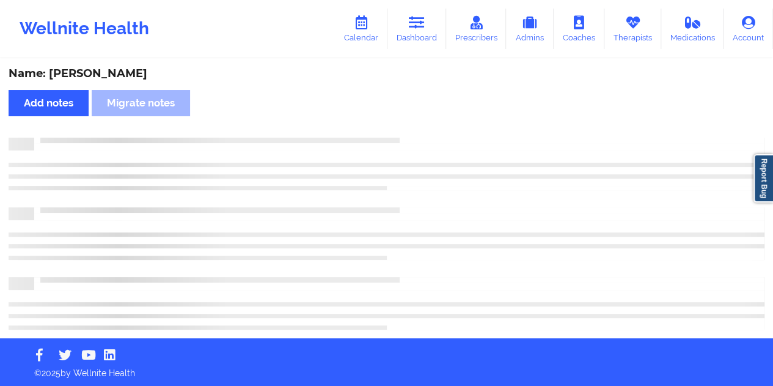
click at [107, 75] on div "Name: [PERSON_NAME]" at bounding box center [387, 74] width 756 height 14
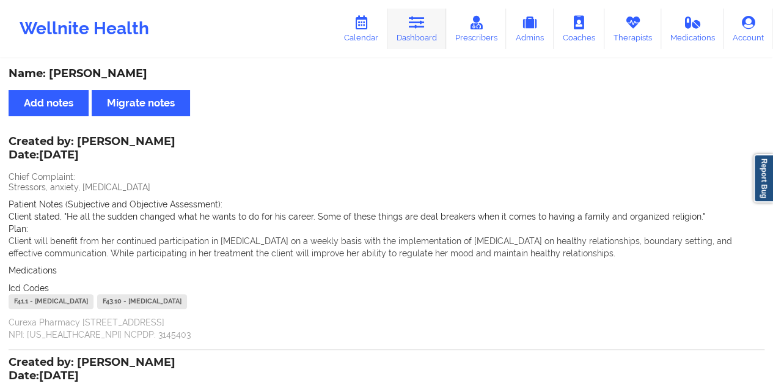
drag, startPoint x: 397, startPoint y: 29, endPoint x: 403, endPoint y: 33, distance: 7.5
click at [397, 29] on link "Dashboard" at bounding box center [417, 29] width 59 height 40
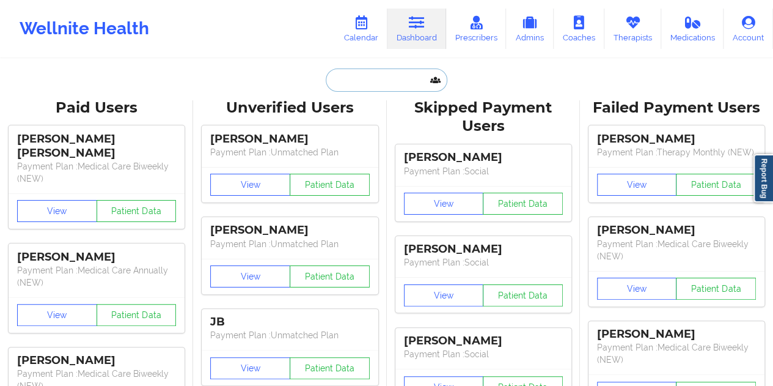
click at [383, 81] on input "text" at bounding box center [386, 79] width 121 height 23
paste input "[EMAIL_ADDRESS][DOMAIN_NAME]"
type input "[EMAIL_ADDRESS][DOMAIN_NAME]"
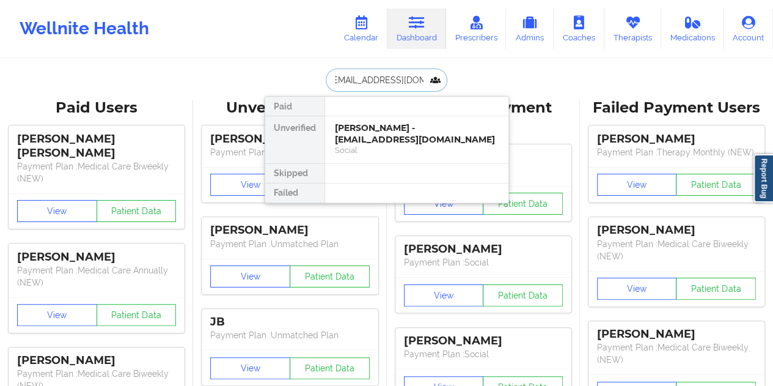
click at [373, 134] on div "[PERSON_NAME] - [EMAIL_ADDRESS][DOMAIN_NAME]" at bounding box center [417, 133] width 164 height 23
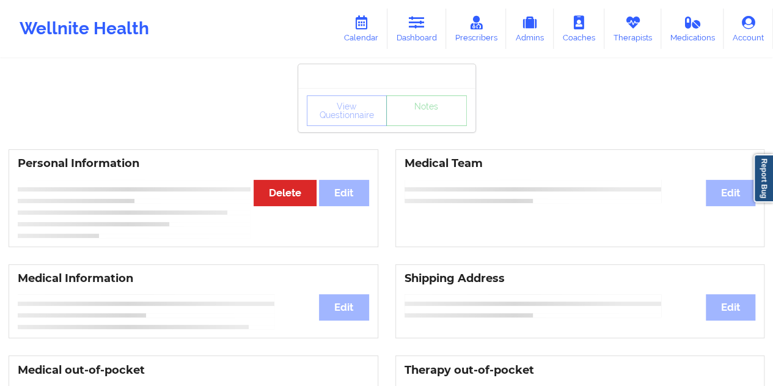
click at [413, 131] on div "View Questionnaire Notes" at bounding box center [386, 110] width 177 height 44
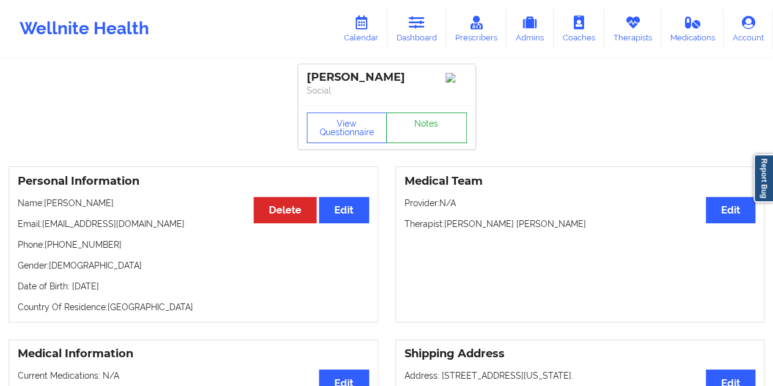
click at [413, 131] on link "Notes" at bounding box center [426, 127] width 81 height 31
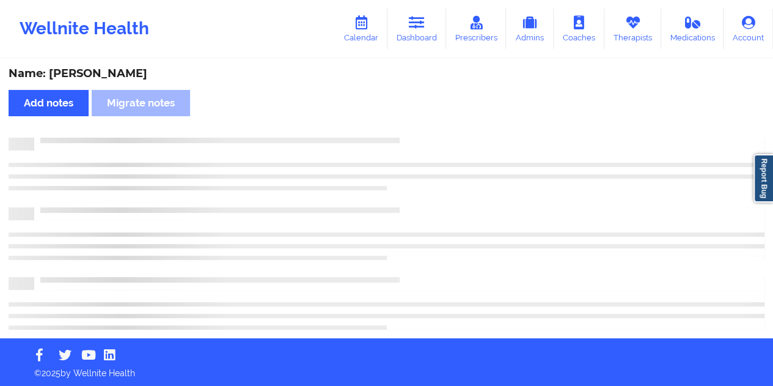
click at [122, 76] on div "Name: [PERSON_NAME]" at bounding box center [387, 74] width 756 height 14
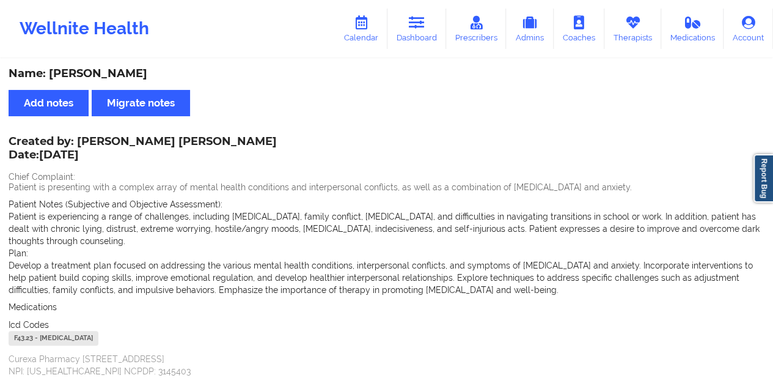
drag, startPoint x: 423, startPoint y: 24, endPoint x: 418, endPoint y: 54, distance: 31.1
click at [423, 24] on icon at bounding box center [417, 22] width 16 height 13
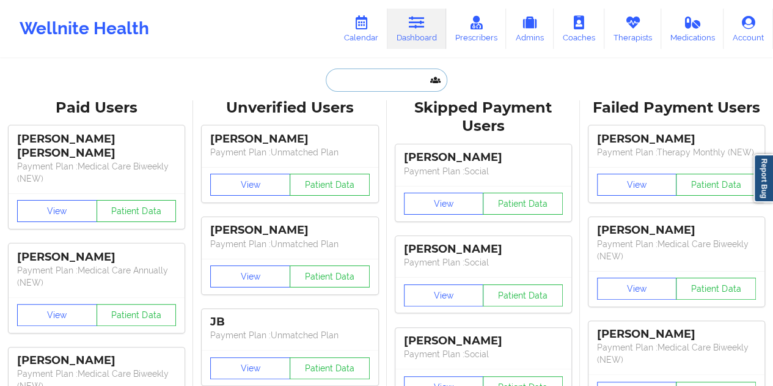
click at [380, 79] on input "text" at bounding box center [386, 79] width 121 height 23
paste input "[EMAIL_ADDRESS][DOMAIN_NAME]"
type input "[EMAIL_ADDRESS][DOMAIN_NAME]"
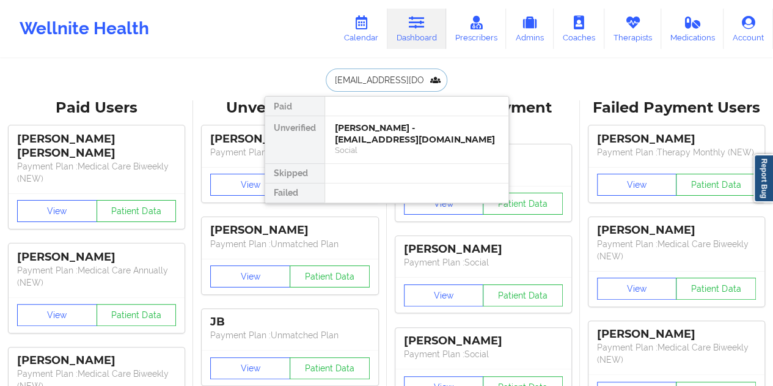
click at [388, 144] on div "[PERSON_NAME] - [EMAIL_ADDRESS][DOMAIN_NAME] Social" at bounding box center [416, 139] width 183 height 47
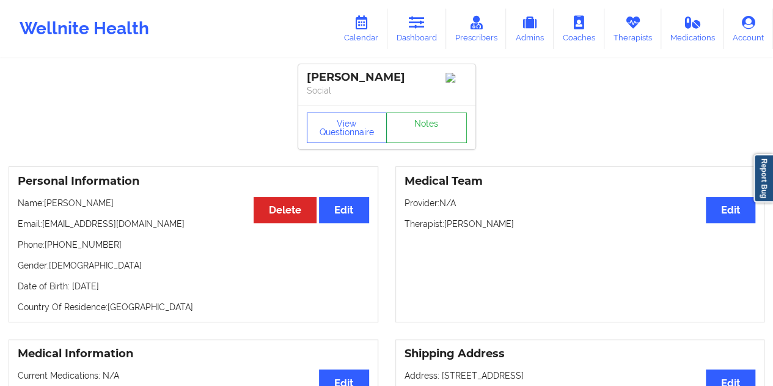
click at [422, 130] on link "Notes" at bounding box center [426, 127] width 81 height 31
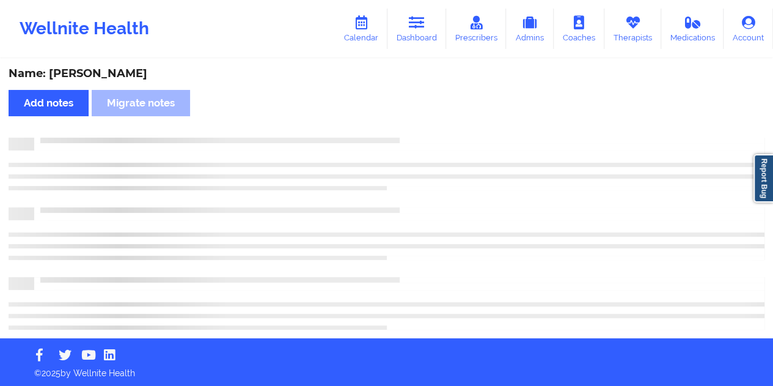
click at [114, 76] on div "Name: [PERSON_NAME]" at bounding box center [387, 74] width 756 height 14
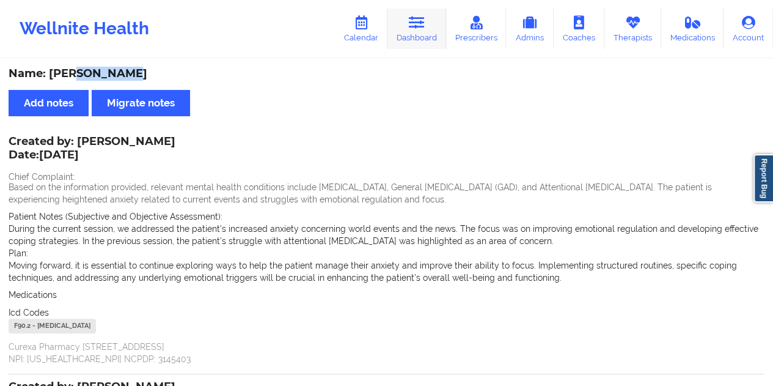
click at [419, 45] on link "Dashboard" at bounding box center [417, 29] width 59 height 40
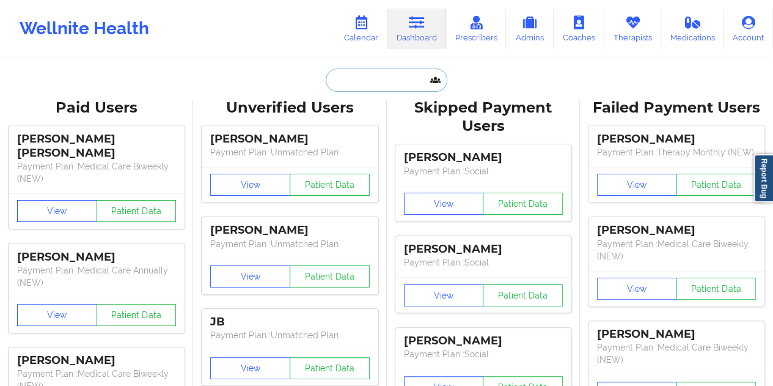
click at [374, 75] on input "text" at bounding box center [386, 79] width 121 height 23
paste input "[EMAIL_ADDRESS][DOMAIN_NAME]"
type input "[EMAIL_ADDRESS][DOMAIN_NAME]"
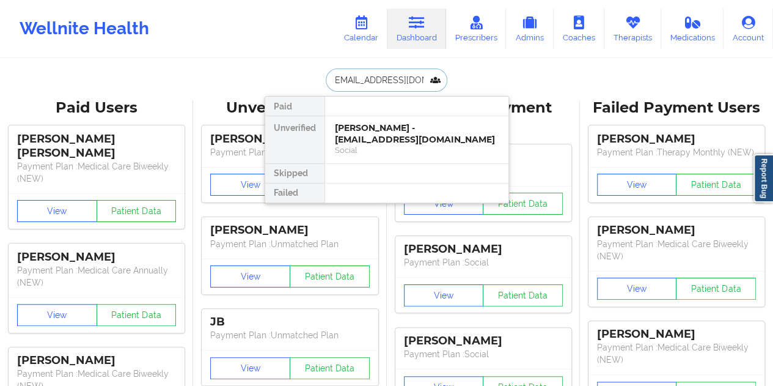
click at [381, 131] on div "[PERSON_NAME] - [EMAIL_ADDRESS][DOMAIN_NAME]" at bounding box center [417, 133] width 164 height 23
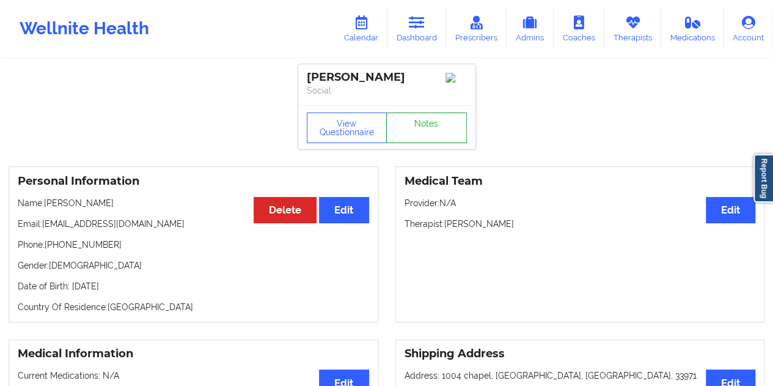
click at [427, 129] on link "Notes" at bounding box center [426, 127] width 81 height 31
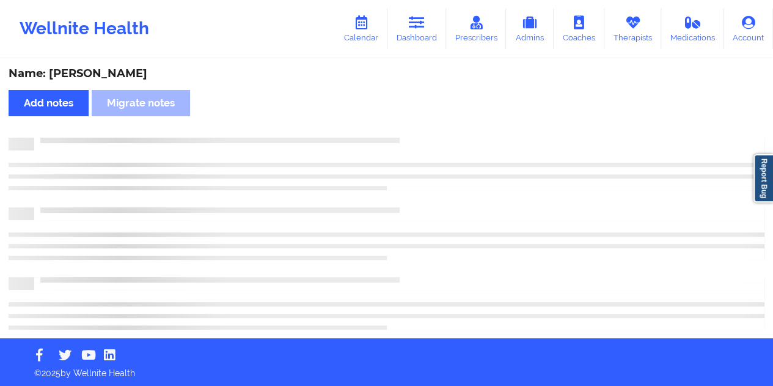
click at [115, 70] on div "Name: [PERSON_NAME]" at bounding box center [387, 74] width 756 height 14
click at [108, 74] on div "Name: [PERSON_NAME]" at bounding box center [387, 74] width 756 height 14
click at [109, 74] on div "Name: [PERSON_NAME]" at bounding box center [387, 74] width 756 height 14
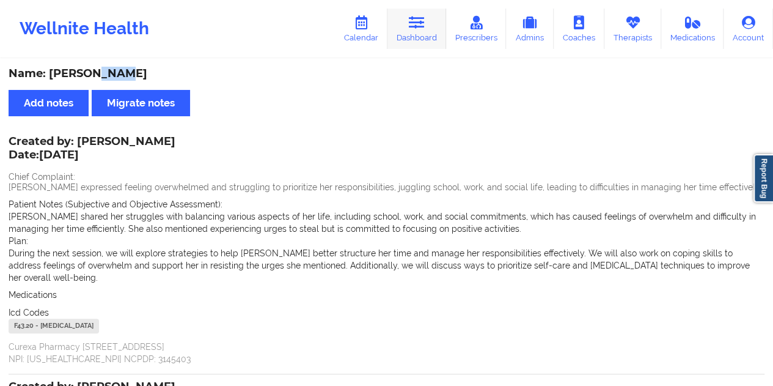
click at [422, 40] on link "Dashboard" at bounding box center [417, 29] width 59 height 40
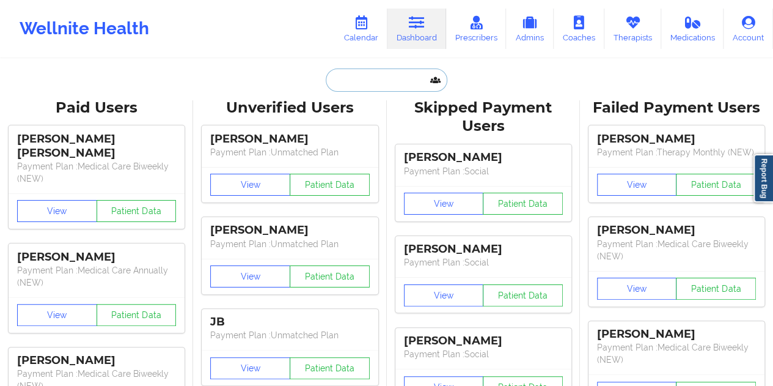
click at [380, 86] on input "text" at bounding box center [386, 79] width 121 height 23
paste input "[EMAIL_ADDRESS][DOMAIN_NAME]"
type input "[EMAIL_ADDRESS][DOMAIN_NAME]"
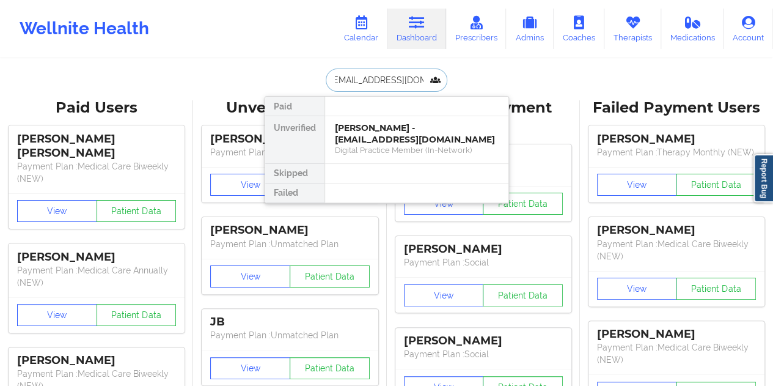
click at [410, 128] on div "[PERSON_NAME] - [EMAIL_ADDRESS][DOMAIN_NAME]" at bounding box center [417, 133] width 164 height 23
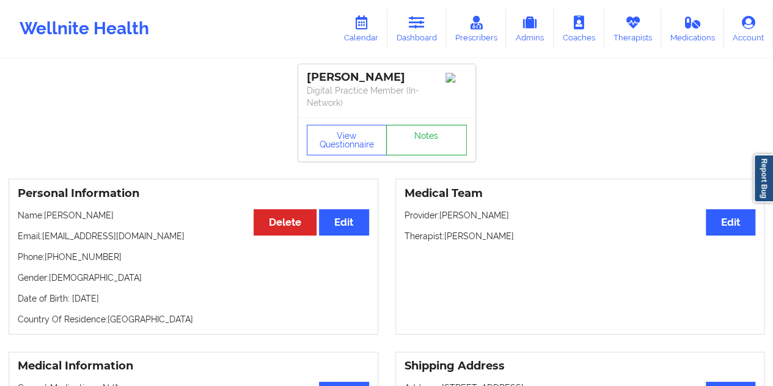
click at [424, 125] on link "Notes" at bounding box center [426, 140] width 81 height 31
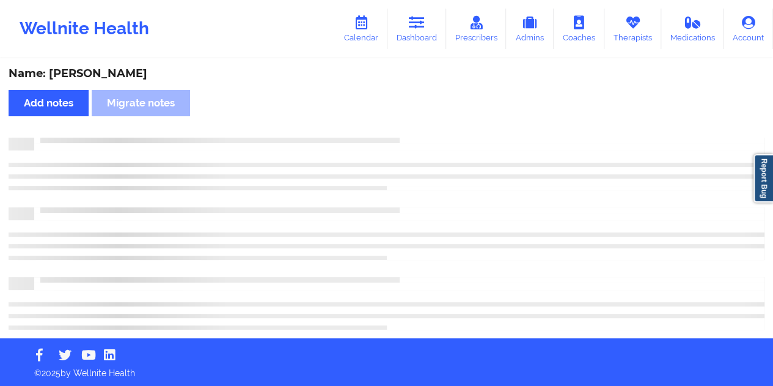
click at [115, 71] on div "Name: [PERSON_NAME]" at bounding box center [387, 74] width 756 height 14
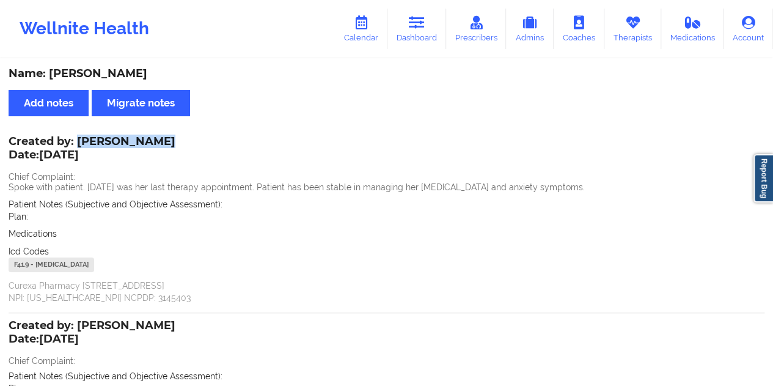
drag, startPoint x: 155, startPoint y: 139, endPoint x: 81, endPoint y: 138, distance: 74.6
click at [81, 138] on div "Created by: [PERSON_NAME] Date: [DATE]" at bounding box center [92, 149] width 167 height 28
click at [424, 32] on link "Dashboard" at bounding box center [417, 29] width 59 height 40
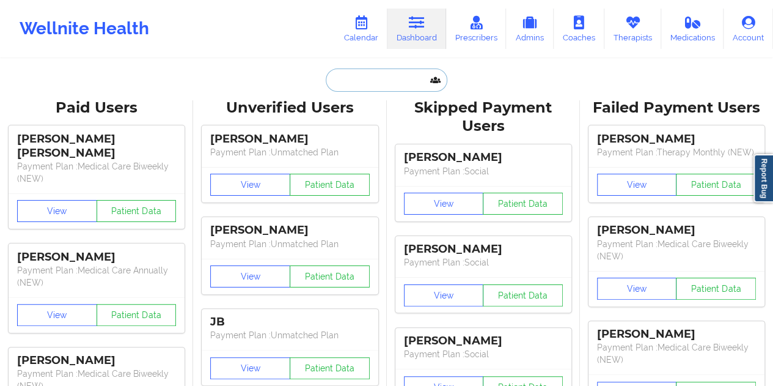
click at [386, 79] on input "text" at bounding box center [386, 79] width 121 height 23
paste input "[PERSON_NAME][EMAIL_ADDRESS][PERSON_NAME][DOMAIN_NAME]"
type input "[PERSON_NAME][EMAIL_ADDRESS][PERSON_NAME][DOMAIN_NAME]"
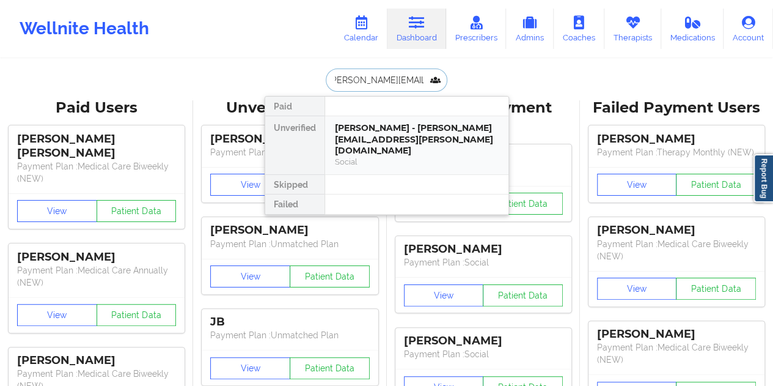
click at [397, 135] on div "[PERSON_NAME] - [PERSON_NAME][EMAIL_ADDRESS][PERSON_NAME][DOMAIN_NAME]" at bounding box center [417, 139] width 164 height 34
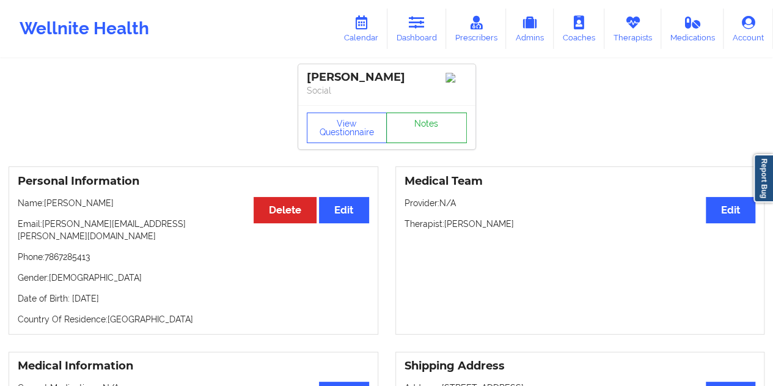
click at [446, 128] on link "Notes" at bounding box center [426, 127] width 81 height 31
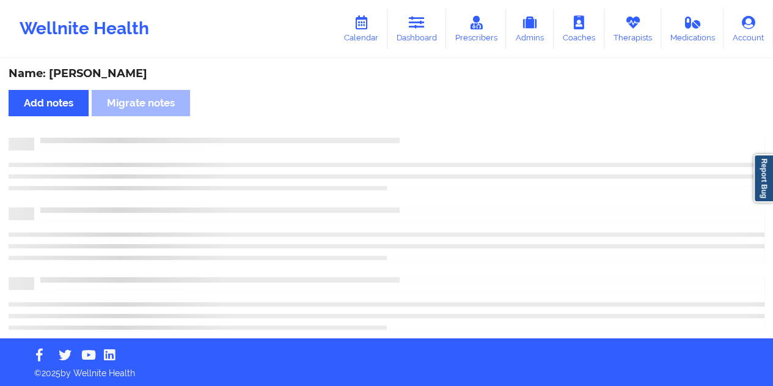
click at [115, 78] on div "Name: [PERSON_NAME]" at bounding box center [387, 74] width 756 height 14
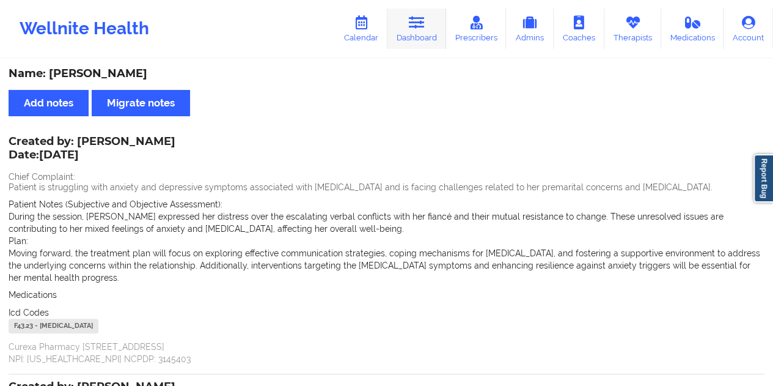
click at [420, 42] on link "Dashboard" at bounding box center [417, 29] width 59 height 40
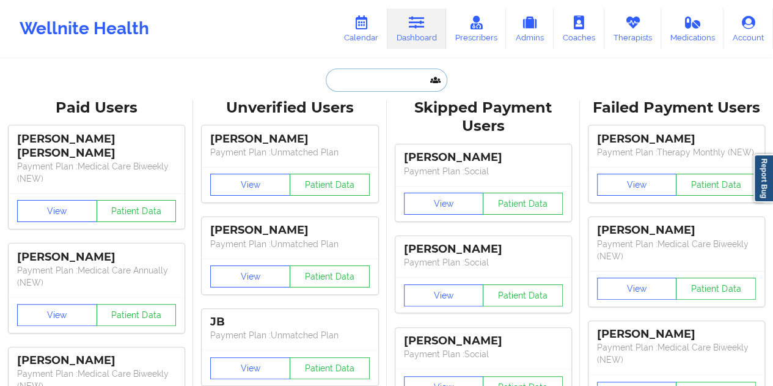
click at [383, 82] on input "text" at bounding box center [386, 79] width 121 height 23
paste input "[EMAIL_ADDRESS][DOMAIN_NAME]"
type input "[EMAIL_ADDRESS][DOMAIN_NAME]"
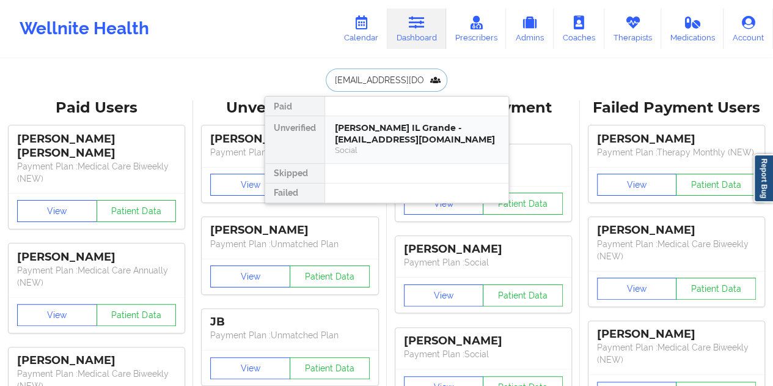
drag, startPoint x: 413, startPoint y: 144, endPoint x: 398, endPoint y: 139, distance: 16.0
click at [398, 139] on div "[PERSON_NAME] IL Grande - [EMAIL_ADDRESS][DOMAIN_NAME]" at bounding box center [417, 133] width 164 height 23
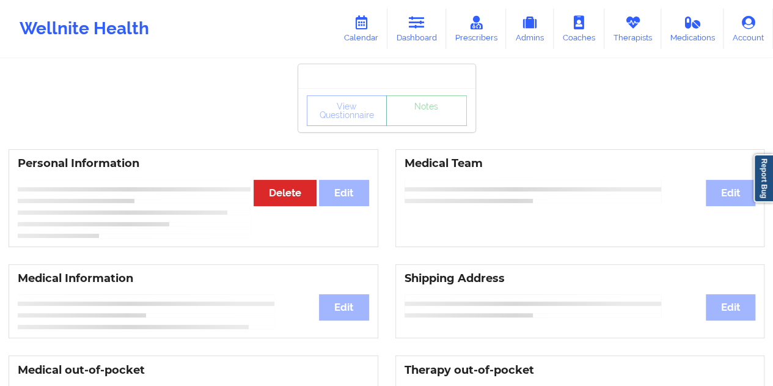
click at [438, 126] on link "Notes" at bounding box center [426, 110] width 81 height 31
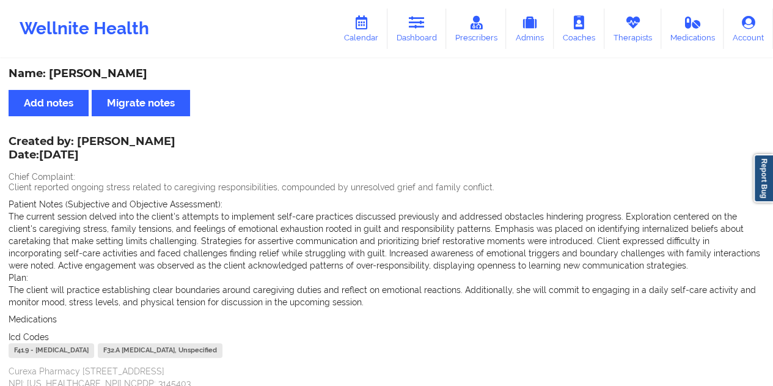
drag, startPoint x: 201, startPoint y: 140, endPoint x: 150, endPoint y: 145, distance: 51.6
click at [150, 145] on div "Created by: [PERSON_NAME] Date: [DATE] Chief Complaint: Client reported ongoing…" at bounding box center [387, 264] width 756 height 252
drag, startPoint x: 77, startPoint y: 141, endPoint x: 197, endPoint y: 141, distance: 119.8
click at [175, 141] on div "Created by: [PERSON_NAME] Date: [DATE]" at bounding box center [92, 149] width 167 height 28
click at [428, 43] on link "Dashboard" at bounding box center [417, 29] width 59 height 40
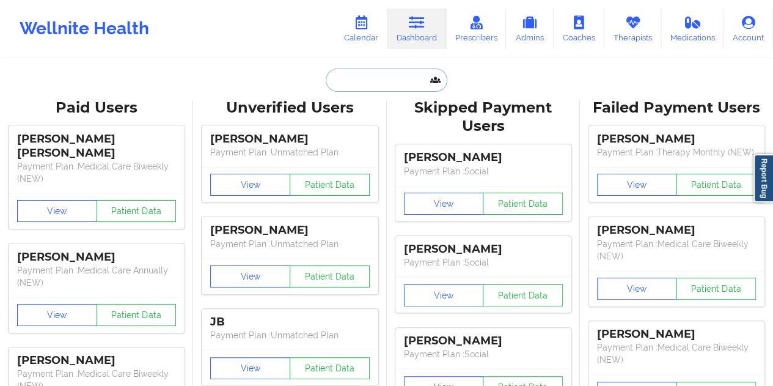
click at [356, 73] on input "text" at bounding box center [386, 79] width 121 height 23
paste input "[EMAIL_ADDRESS][DOMAIN_NAME]"
type input "[EMAIL_ADDRESS][DOMAIN_NAME]"
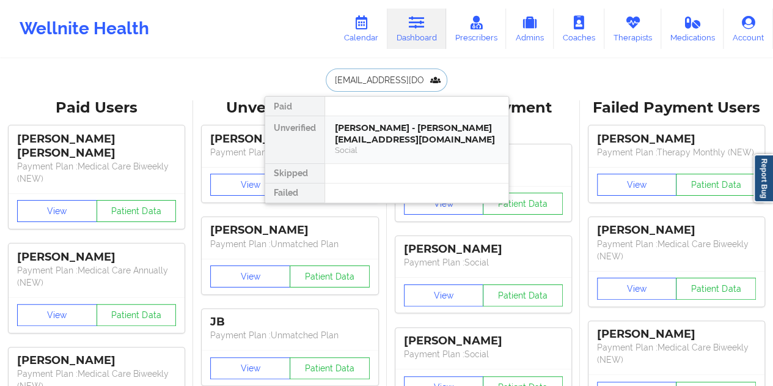
click at [394, 138] on div "[PERSON_NAME] - [PERSON_NAME][EMAIL_ADDRESS][DOMAIN_NAME]" at bounding box center [417, 133] width 164 height 23
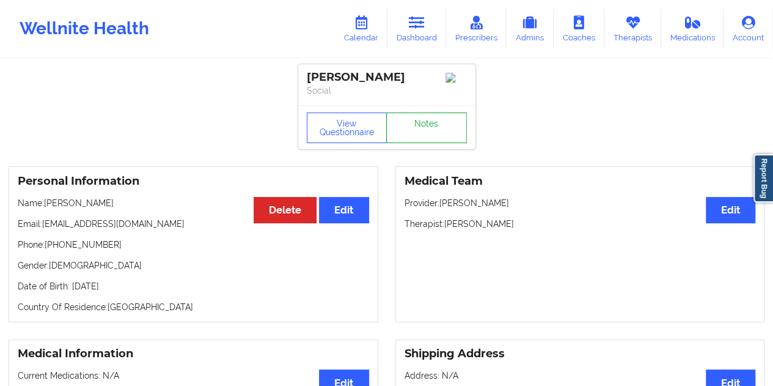
click at [424, 140] on link "Notes" at bounding box center [426, 127] width 81 height 31
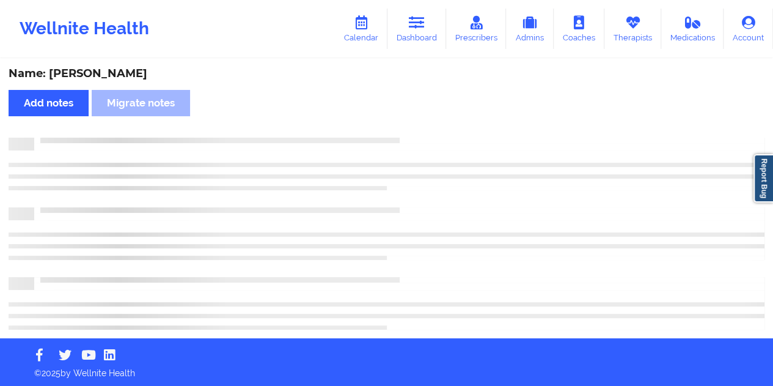
click at [91, 70] on div "Name: [PERSON_NAME]" at bounding box center [387, 74] width 756 height 14
click at [101, 77] on div "Name: [PERSON_NAME]" at bounding box center [387, 74] width 756 height 14
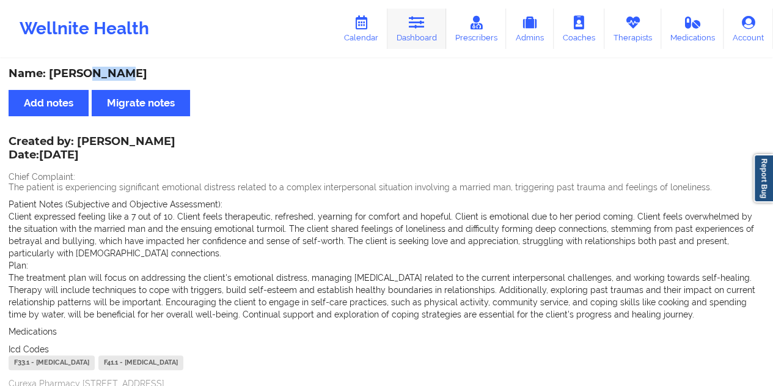
click at [410, 35] on link "Dashboard" at bounding box center [417, 29] width 59 height 40
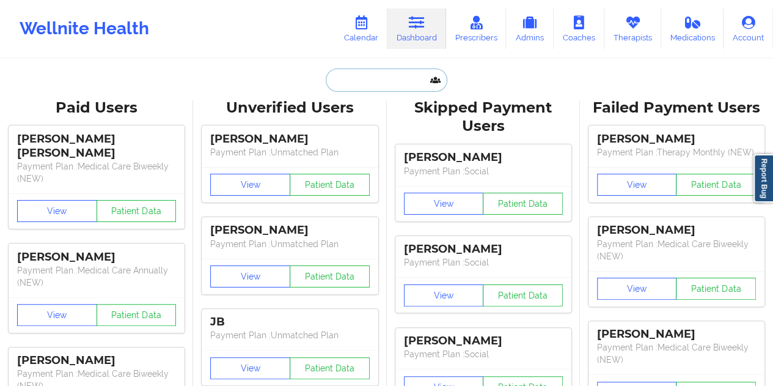
click at [368, 69] on input "text" at bounding box center [386, 79] width 121 height 23
paste input "[EMAIL_ADDRESS][DOMAIN_NAME]"
type input "[EMAIL_ADDRESS][DOMAIN_NAME]"
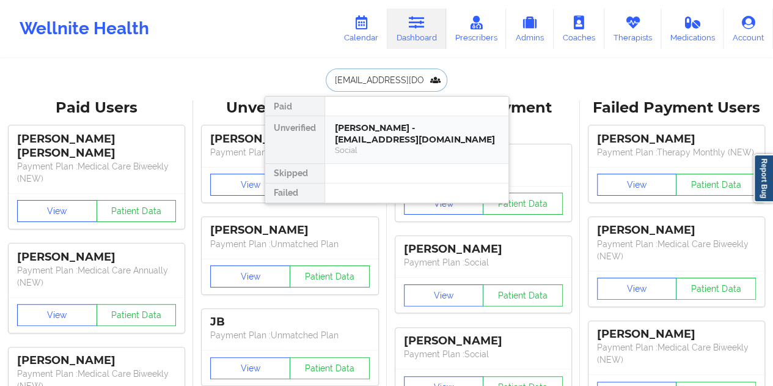
click at [388, 130] on div "[PERSON_NAME] - [EMAIL_ADDRESS][DOMAIN_NAME]" at bounding box center [417, 133] width 164 height 23
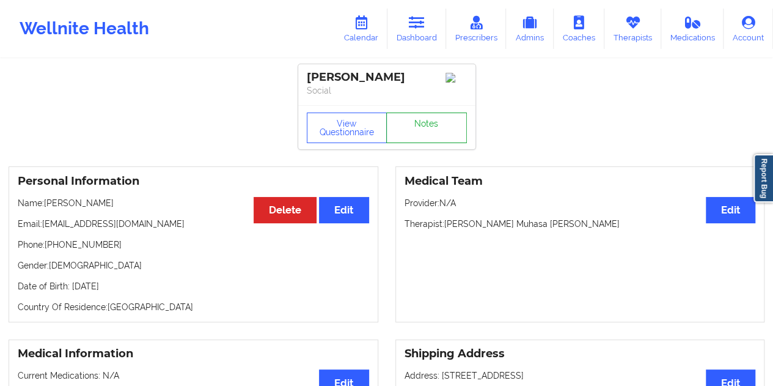
click at [421, 133] on link "Notes" at bounding box center [426, 127] width 81 height 31
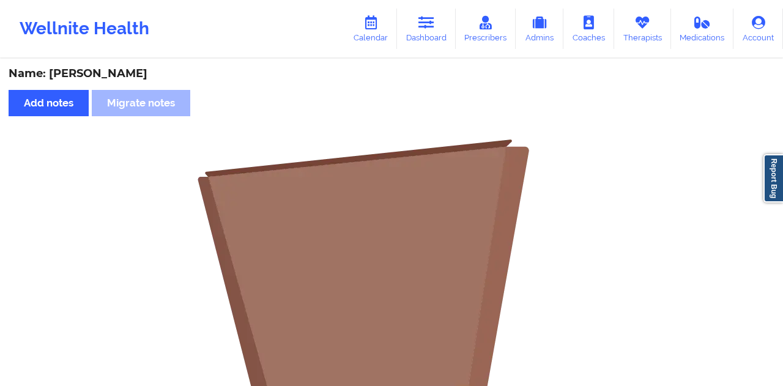
click at [113, 74] on div "Name: [PERSON_NAME]" at bounding box center [391, 74] width 765 height 14
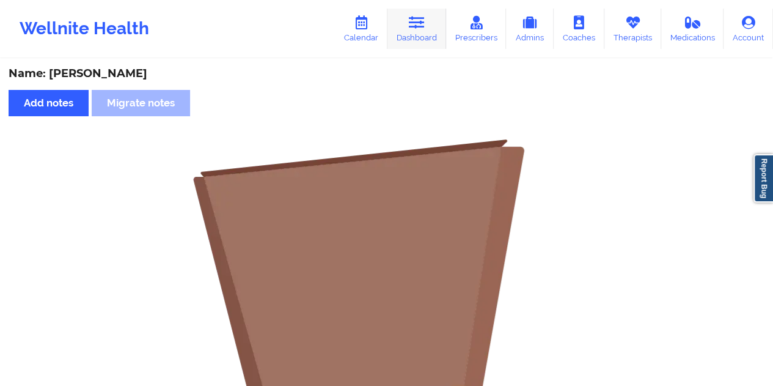
click at [401, 24] on link "Dashboard" at bounding box center [417, 29] width 59 height 40
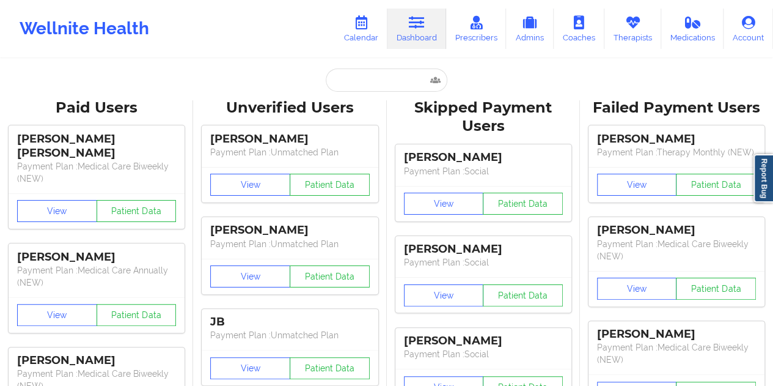
click at [366, 103] on div "Unverified Users" at bounding box center [290, 107] width 176 height 19
click at [365, 87] on input "text" at bounding box center [386, 79] width 121 height 23
paste input "[EMAIL_ADDRESS][DOMAIN_NAME]"
type input "[EMAIL_ADDRESS][DOMAIN_NAME]"
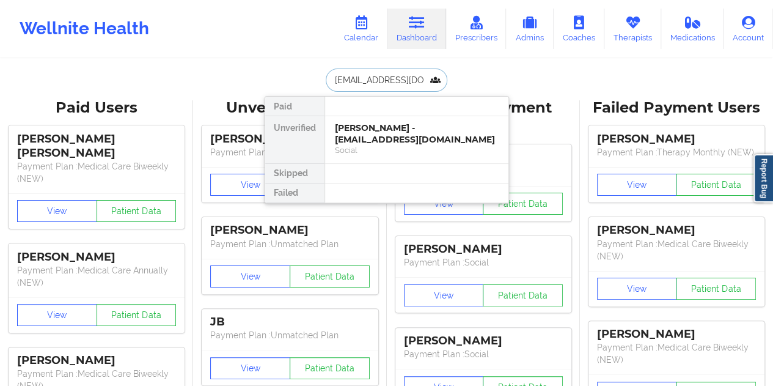
scroll to position [0, 10]
click at [394, 139] on div "[PERSON_NAME] - [EMAIL_ADDRESS][DOMAIN_NAME]" at bounding box center [417, 133] width 164 height 23
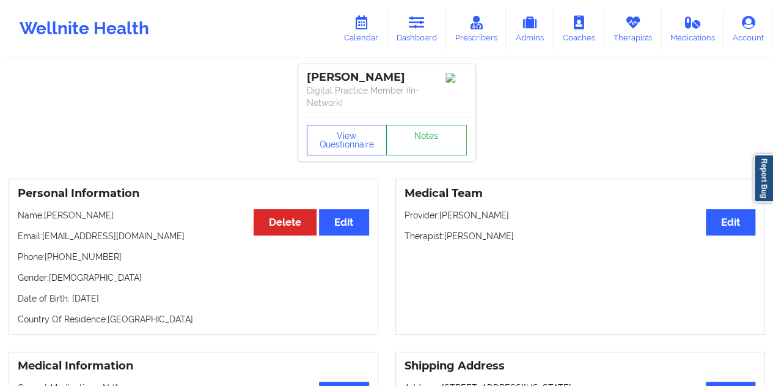
click at [422, 133] on link "Notes" at bounding box center [426, 140] width 81 height 31
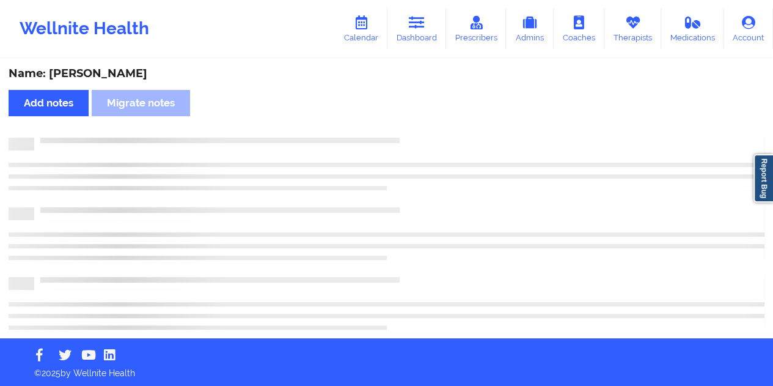
click at [117, 74] on div "Name: [PERSON_NAME]" at bounding box center [387, 74] width 756 height 14
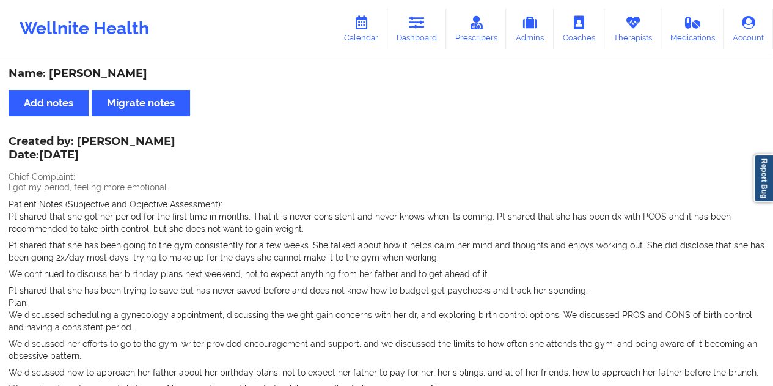
click at [117, 74] on div "Name: [PERSON_NAME]" at bounding box center [387, 74] width 756 height 14
click at [424, 45] on link "Dashboard" at bounding box center [417, 29] width 59 height 40
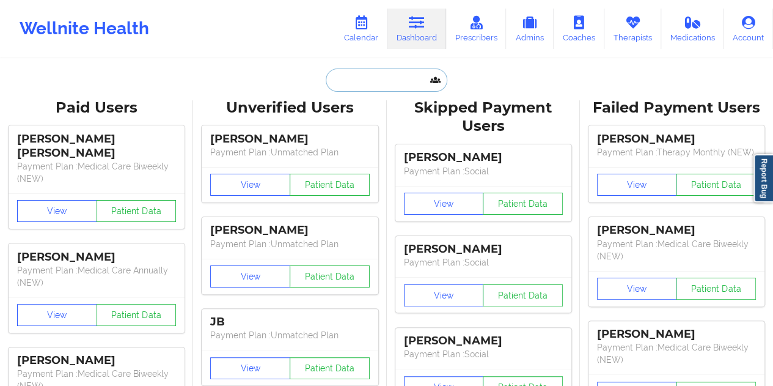
drag, startPoint x: 425, startPoint y: 52, endPoint x: 394, endPoint y: 81, distance: 42.8
click at [395, 82] on input "text" at bounding box center [386, 79] width 121 height 23
paste input "[EMAIL_ADDRESS][DOMAIN_NAME]"
type input "[EMAIL_ADDRESS][DOMAIN_NAME]"
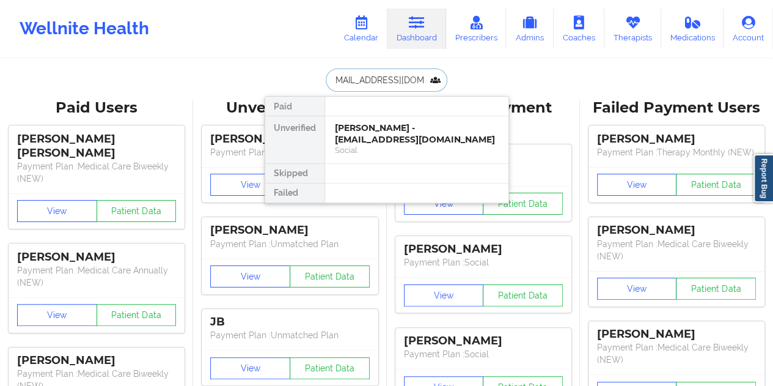
click at [394, 150] on div "Social" at bounding box center [417, 150] width 164 height 10
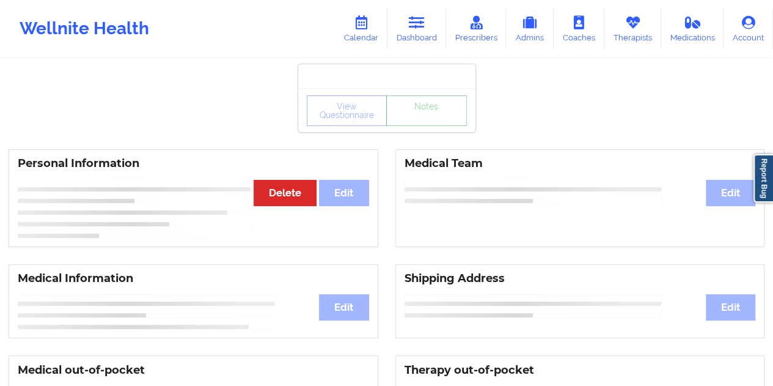
click at [430, 126] on link "Notes" at bounding box center [426, 110] width 81 height 31
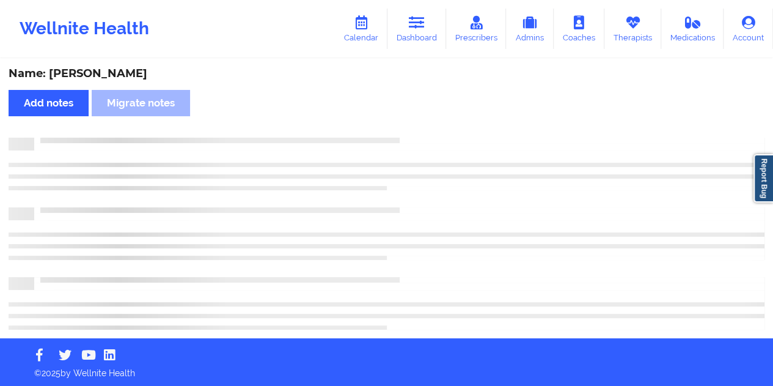
click at [120, 73] on div "Name: [PERSON_NAME]" at bounding box center [387, 74] width 756 height 14
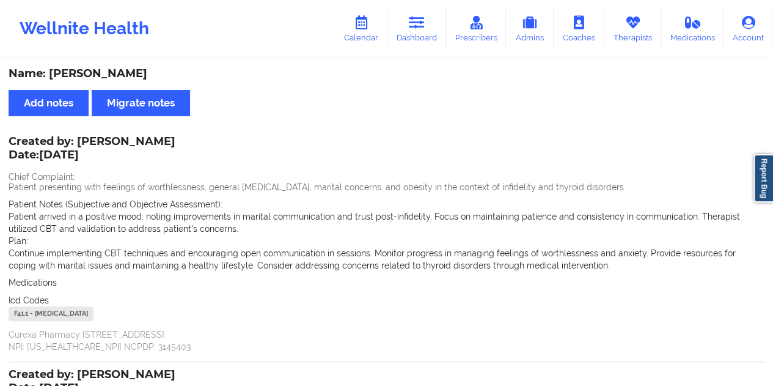
click at [414, 42] on link "Dashboard" at bounding box center [417, 29] width 59 height 40
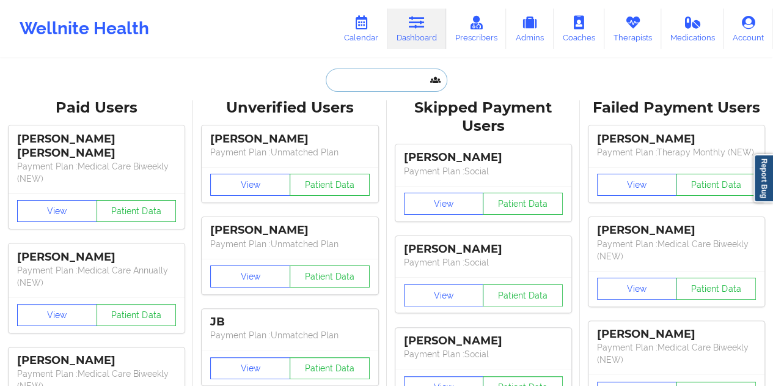
click at [378, 70] on input "text" at bounding box center [386, 79] width 121 height 23
paste input "[EMAIL_ADDRESS][DOMAIN_NAME]"
type input "[EMAIL_ADDRESS][DOMAIN_NAME]"
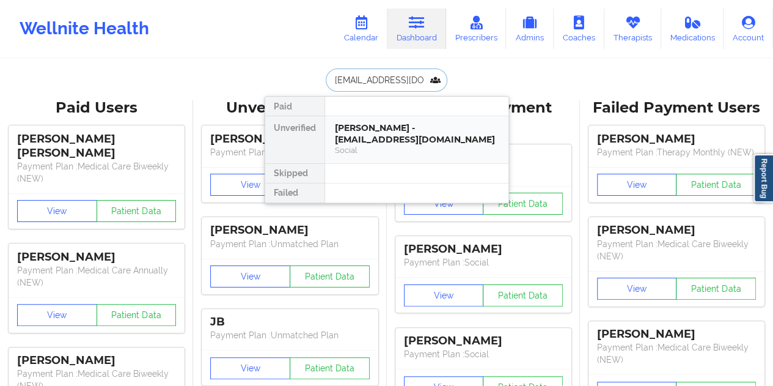
click at [403, 145] on div "Social" at bounding box center [417, 150] width 164 height 10
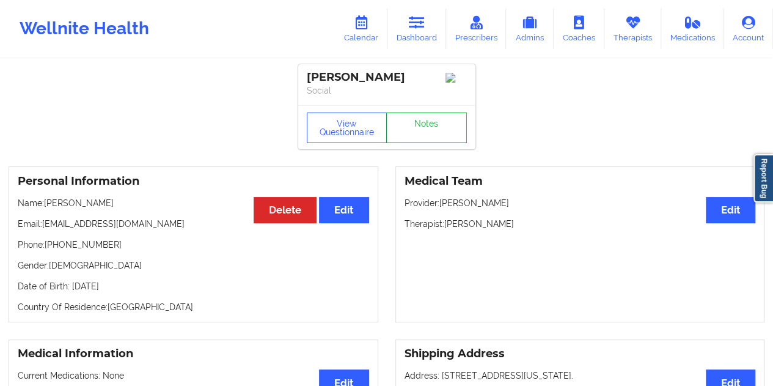
click at [418, 133] on link "Notes" at bounding box center [426, 127] width 81 height 31
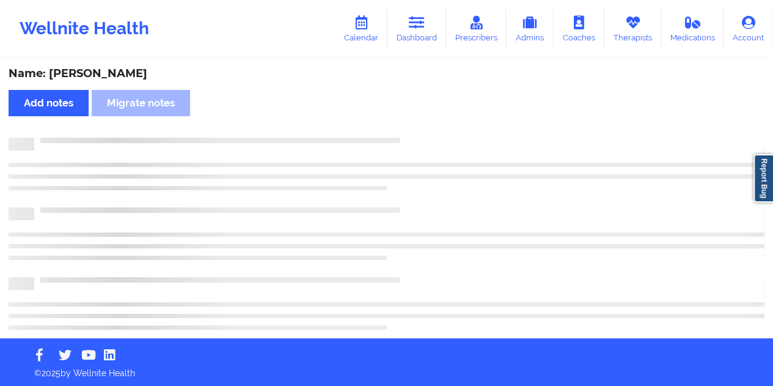
click at [105, 77] on div "Name: [PERSON_NAME]" at bounding box center [387, 74] width 756 height 14
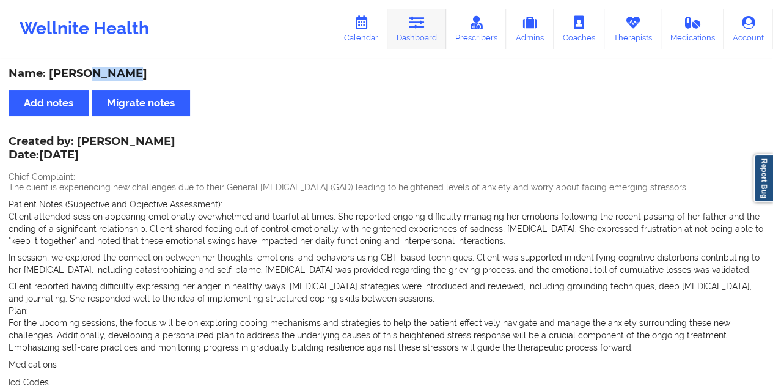
click at [427, 40] on link "Dashboard" at bounding box center [417, 29] width 59 height 40
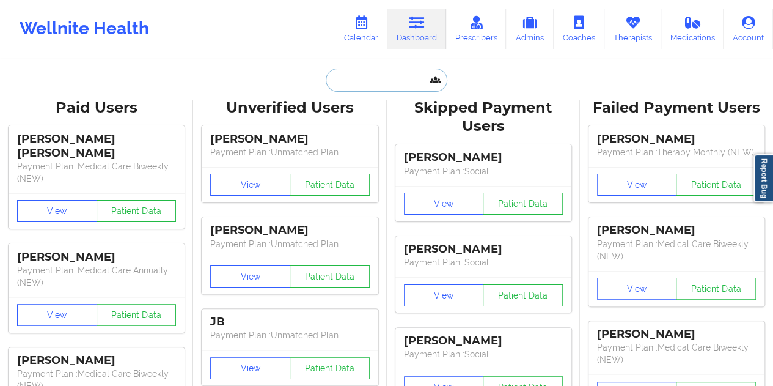
click at [371, 82] on input "text" at bounding box center [386, 79] width 121 height 23
paste input "[EMAIL_ADDRESS][DOMAIN_NAME]"
type input "[EMAIL_ADDRESS][DOMAIN_NAME]"
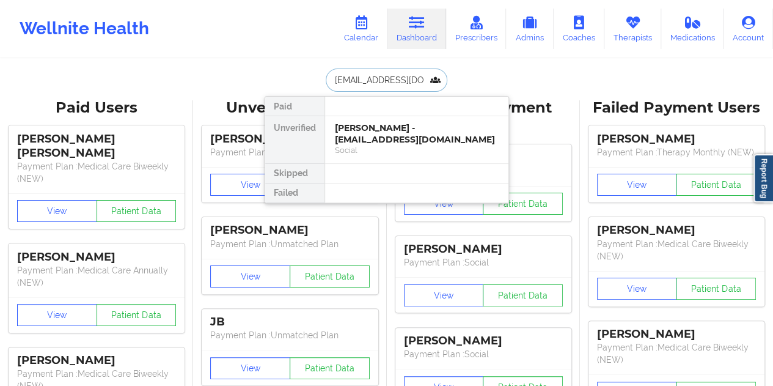
scroll to position [0, 1]
click at [410, 132] on div "[PERSON_NAME] - [EMAIL_ADDRESS][DOMAIN_NAME]" at bounding box center [417, 133] width 164 height 23
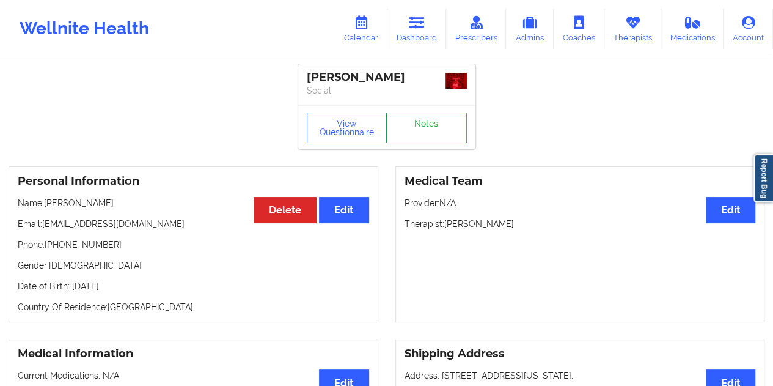
click at [420, 130] on link "Notes" at bounding box center [426, 127] width 81 height 31
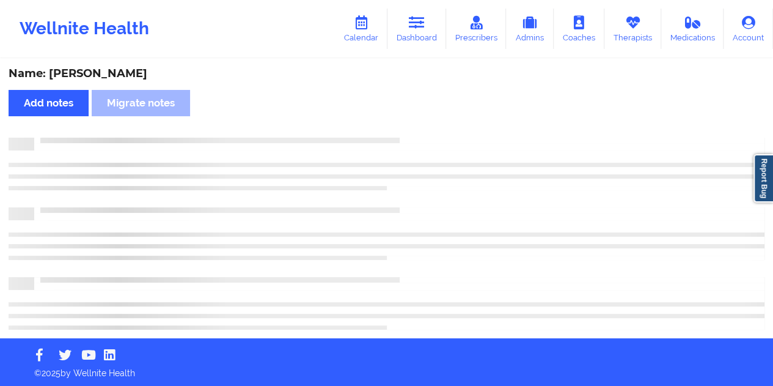
click at [142, 75] on div "Name: [PERSON_NAME]" at bounding box center [387, 74] width 756 height 14
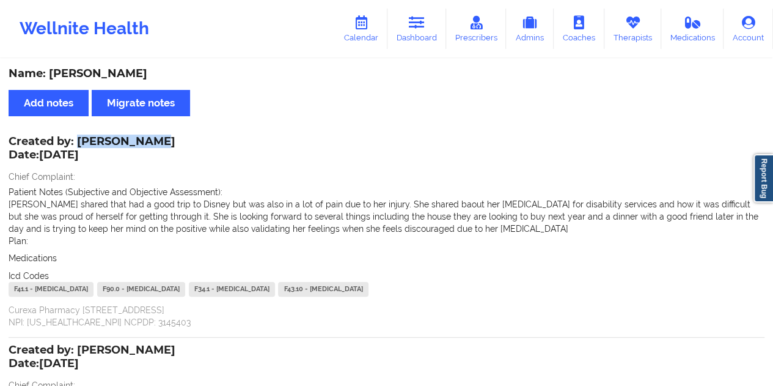
drag, startPoint x: 159, startPoint y: 139, endPoint x: 80, endPoint y: 138, distance: 78.9
click at [80, 138] on div "Created by: [PERSON_NAME] Date: [DATE]" at bounding box center [92, 149] width 167 height 28
click at [406, 37] on link "Dashboard" at bounding box center [417, 29] width 59 height 40
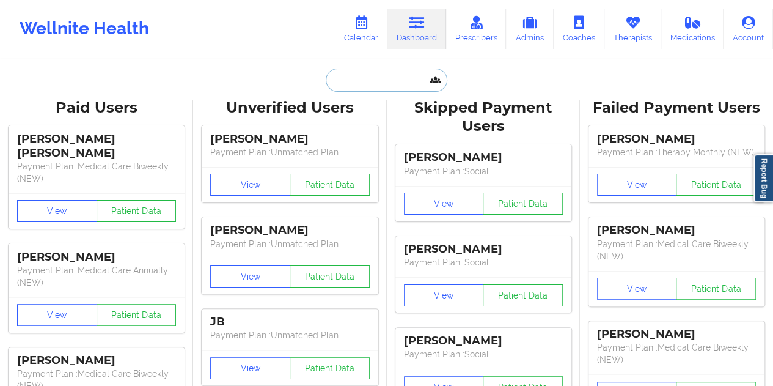
click at [375, 78] on input "text" at bounding box center [386, 79] width 121 height 23
paste input "[EMAIL_ADDRESS][DOMAIN_NAME]"
type input "[EMAIL_ADDRESS][DOMAIN_NAME]"
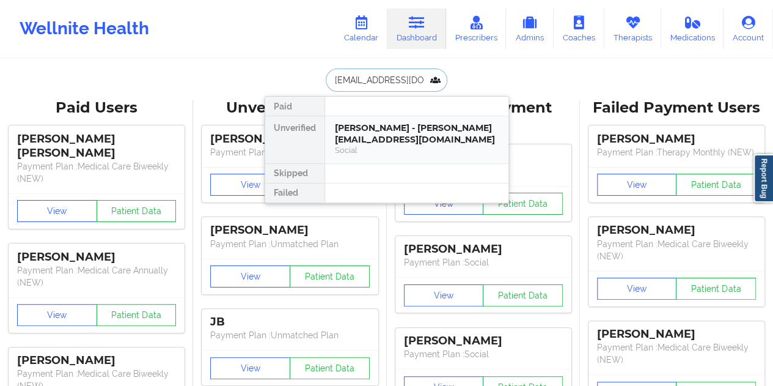
click at [403, 138] on div "[PERSON_NAME] - [PERSON_NAME][EMAIL_ADDRESS][DOMAIN_NAME]" at bounding box center [417, 133] width 164 height 23
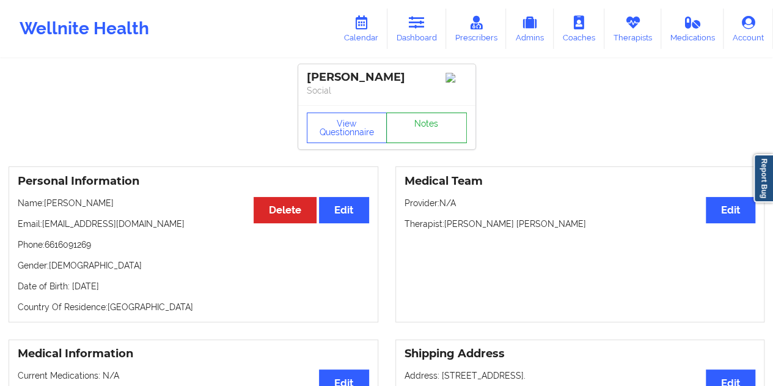
click at [418, 125] on link "Notes" at bounding box center [426, 127] width 81 height 31
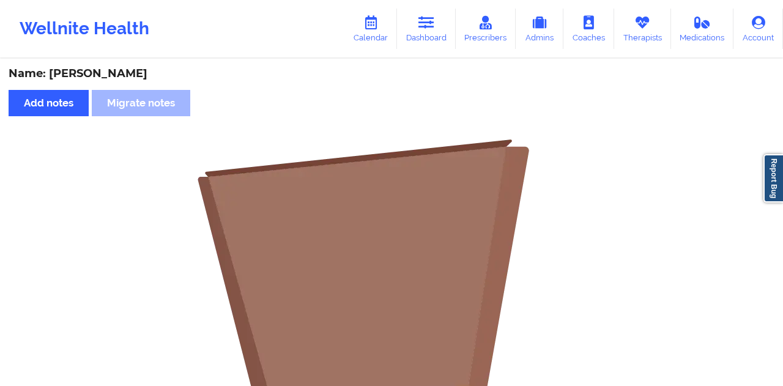
click at [114, 73] on div "Name: [PERSON_NAME]" at bounding box center [391, 74] width 765 height 14
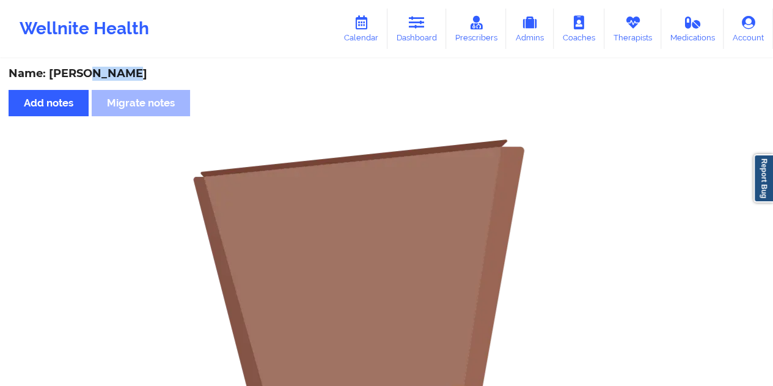
click at [114, 73] on div "Name: [PERSON_NAME]" at bounding box center [387, 74] width 756 height 14
drag, startPoint x: 425, startPoint y: 26, endPoint x: 421, endPoint y: 56, distance: 29.7
click at [425, 26] on icon at bounding box center [417, 22] width 16 height 13
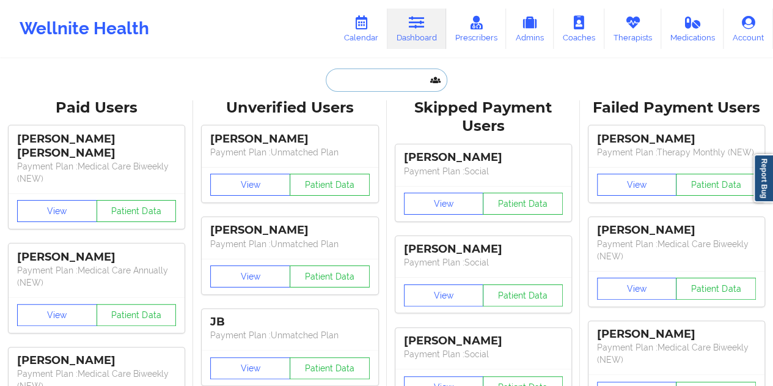
click at [384, 79] on input "text" at bounding box center [386, 79] width 121 height 23
paste input "[EMAIL_ADDRESS][DOMAIN_NAME]"
type input "[EMAIL_ADDRESS][DOMAIN_NAME]"
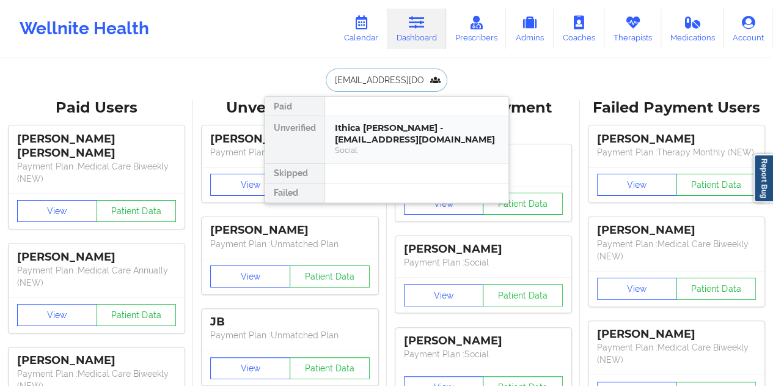
click at [397, 134] on div "Ithica [PERSON_NAME] - [EMAIL_ADDRESS][DOMAIN_NAME]" at bounding box center [417, 133] width 164 height 23
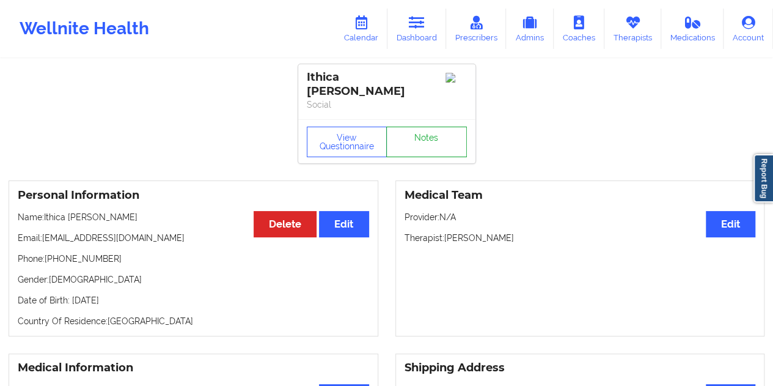
click at [429, 130] on link "Notes" at bounding box center [426, 142] width 81 height 31
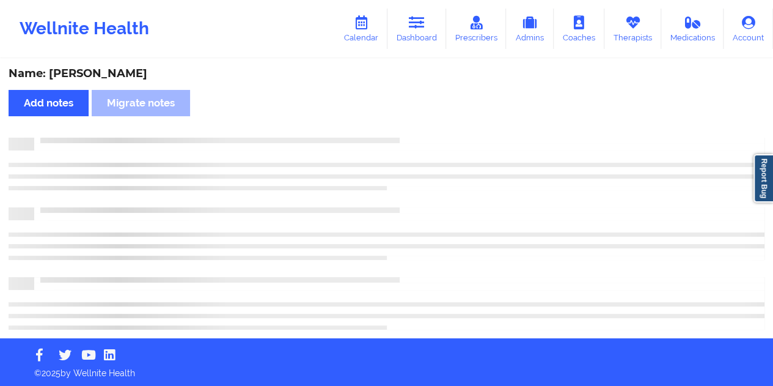
click at [113, 69] on div "Name: [PERSON_NAME]" at bounding box center [387, 74] width 756 height 14
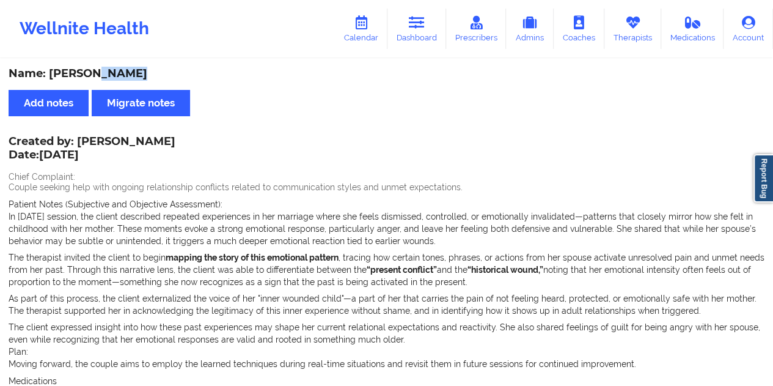
drag, startPoint x: 418, startPoint y: 27, endPoint x: 414, endPoint y: 50, distance: 23.4
click at [418, 28] on icon at bounding box center [417, 22] width 16 height 13
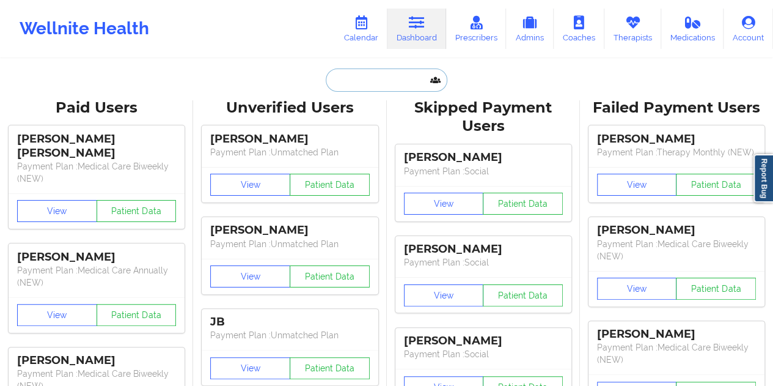
click at [369, 75] on input "text" at bounding box center [386, 79] width 121 height 23
paste input "[EMAIL_ADDRESS][DOMAIN_NAME]"
type input "[EMAIL_ADDRESS][DOMAIN_NAME]"
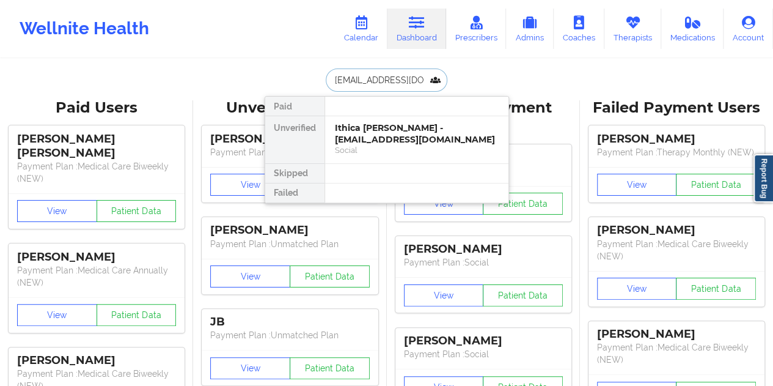
scroll to position [0, 2]
click at [390, 145] on div "Social" at bounding box center [417, 150] width 164 height 10
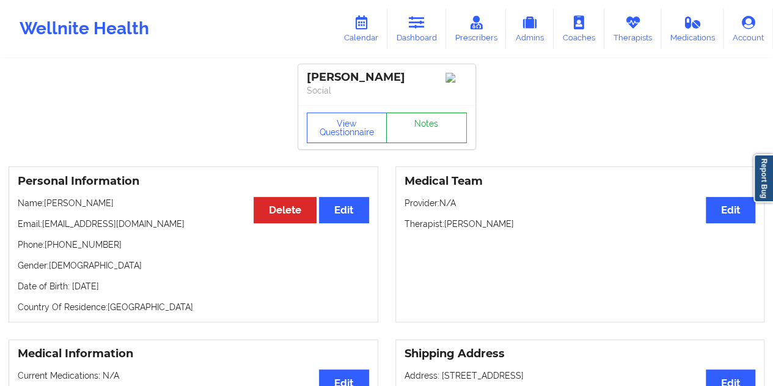
click at [420, 123] on link "Notes" at bounding box center [426, 127] width 81 height 31
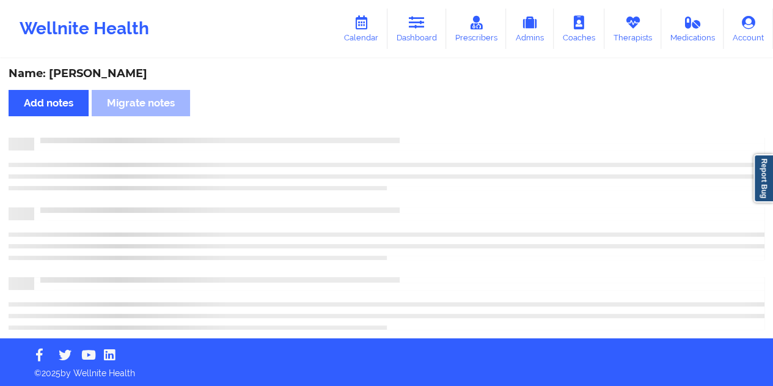
click at [112, 78] on div "Name: [PERSON_NAME]" at bounding box center [387, 74] width 756 height 14
